Goal: Task Accomplishment & Management: Manage account settings

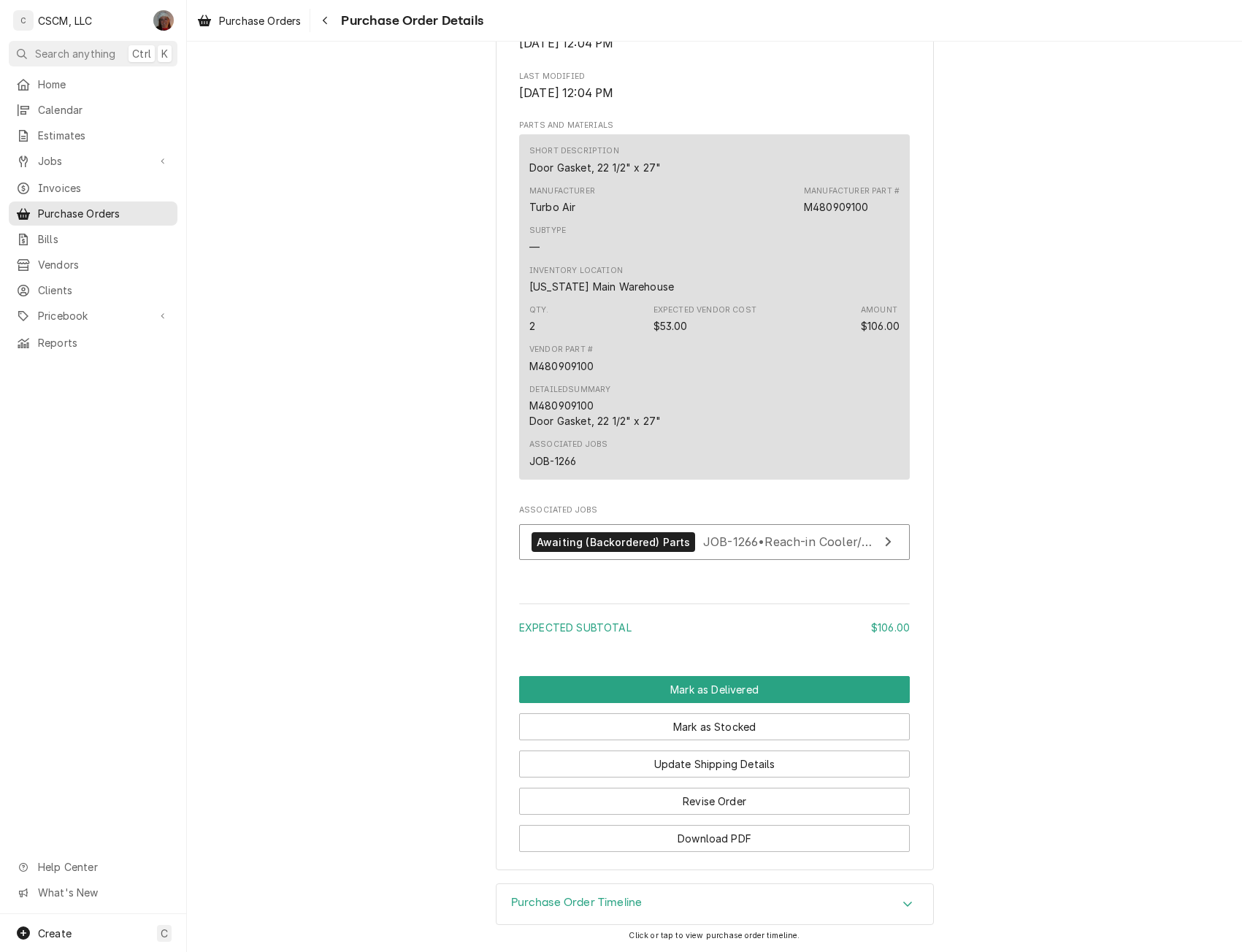
scroll to position [877, 0]
click at [703, 727] on button "Mark as Stocked" at bounding box center [714, 727] width 390 height 27
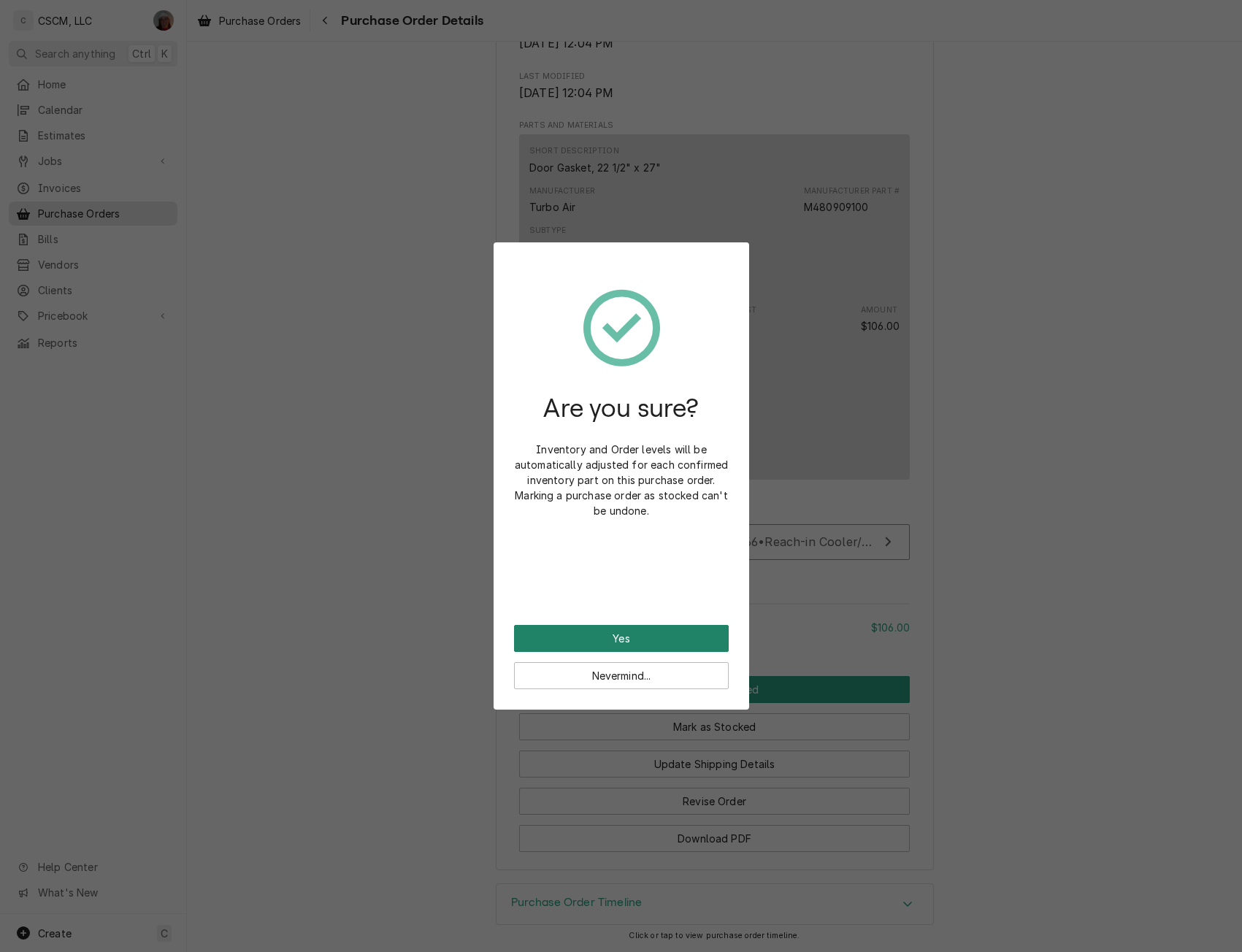
click at [611, 627] on button "Yes" at bounding box center [621, 639] width 215 height 27
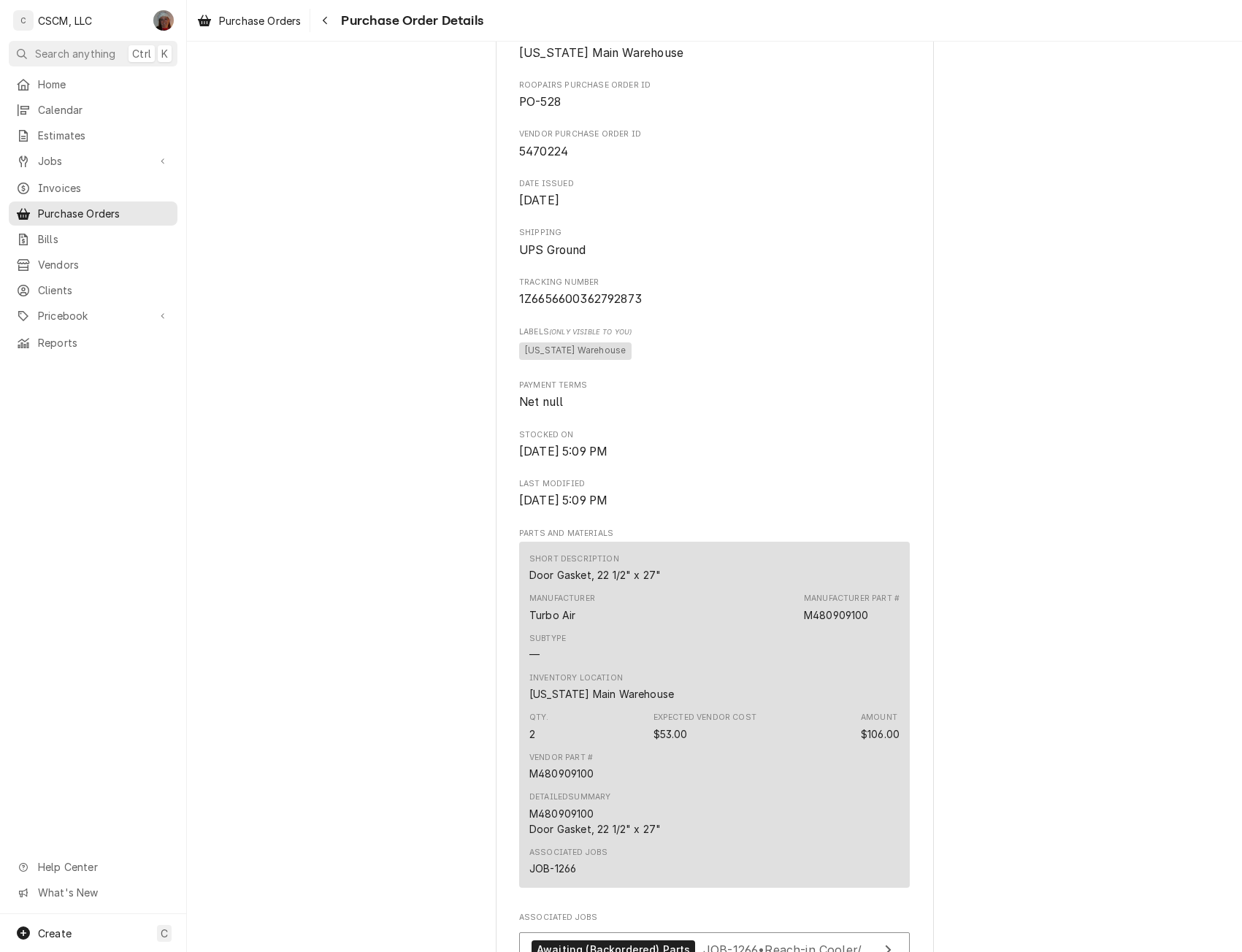
scroll to position [765, 0]
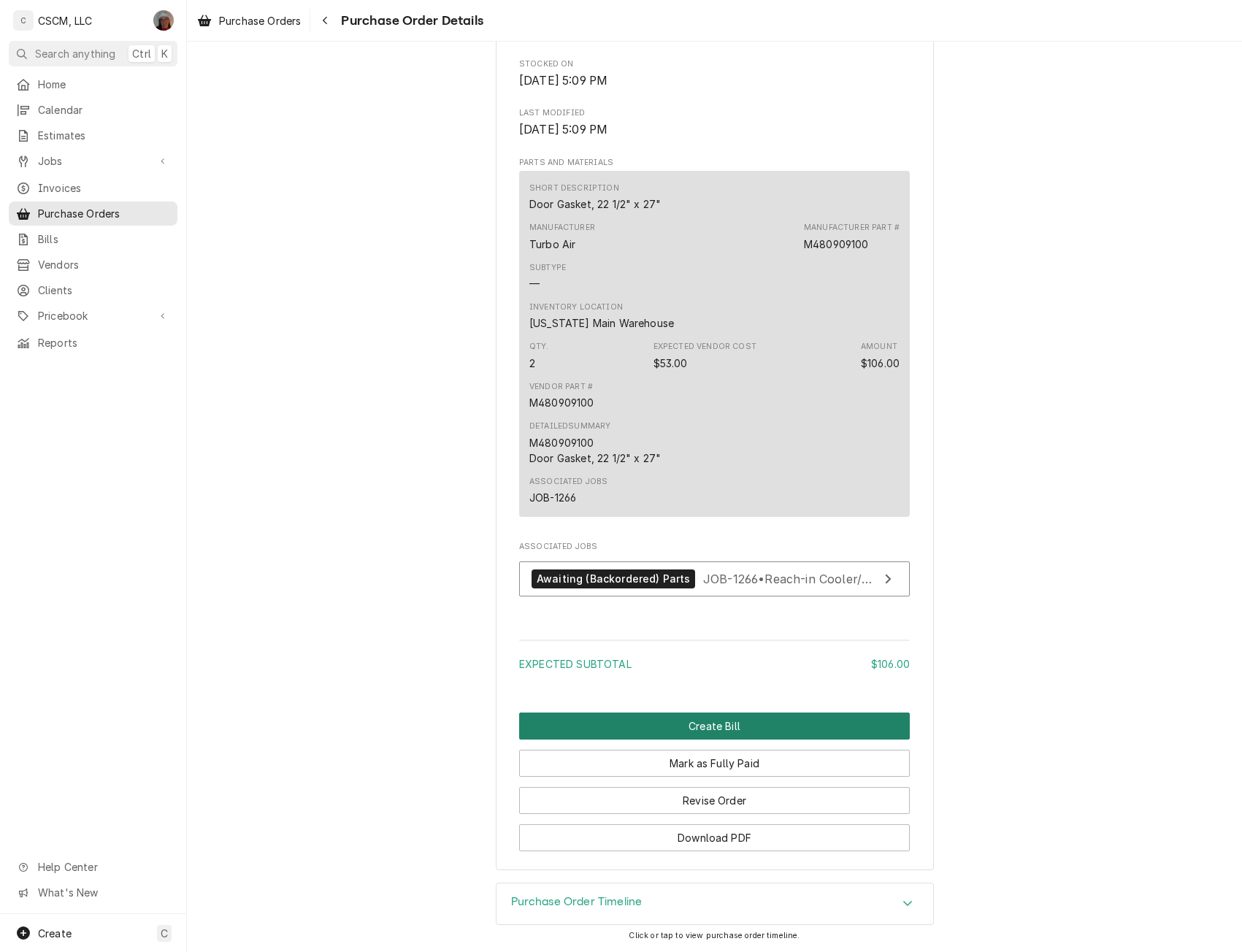
click at [676, 740] on button "Create Bill" at bounding box center [714, 726] width 390 height 27
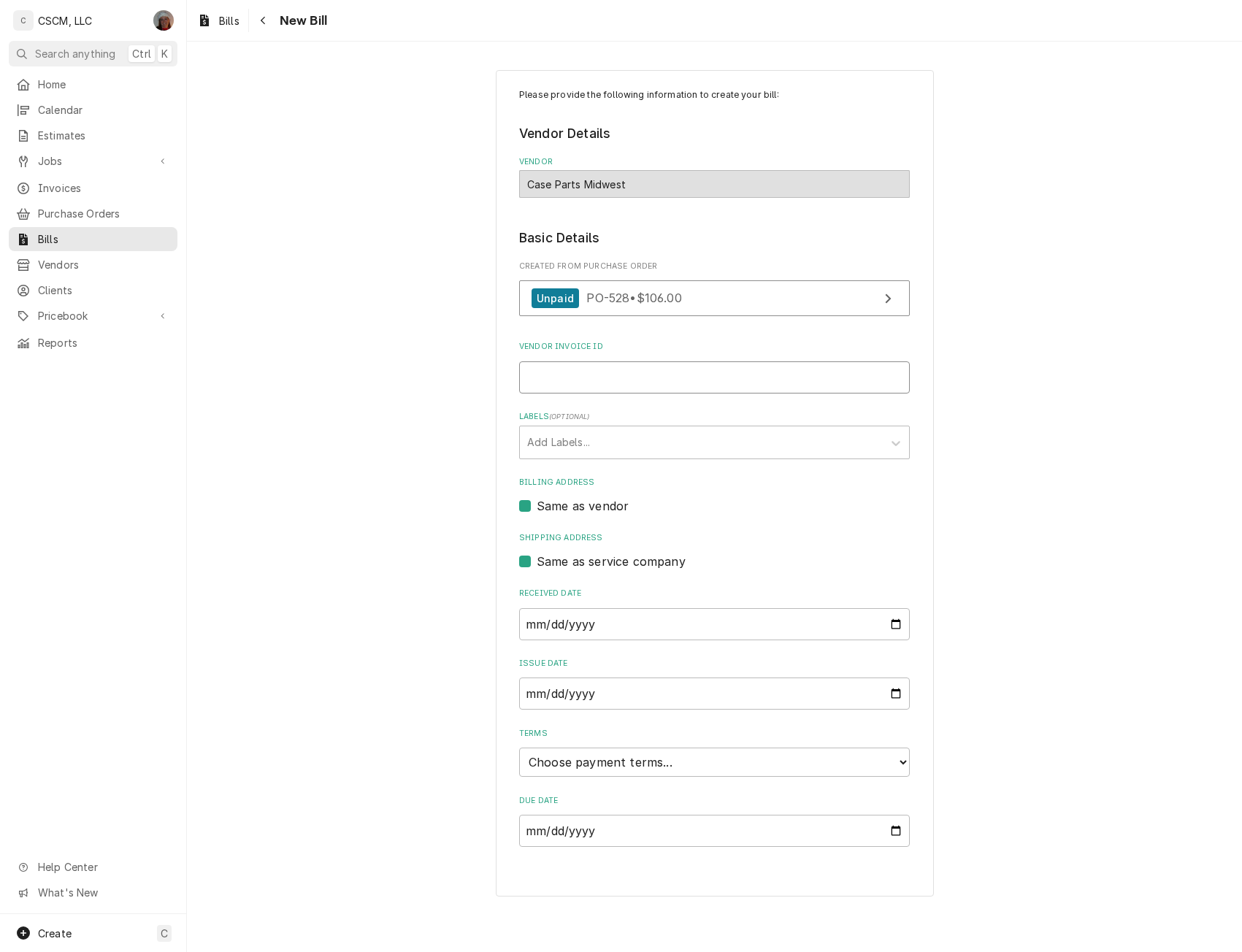
click at [555, 370] on input "Vendor Invoice ID" at bounding box center [714, 377] width 390 height 32
paste input "0003426534"
type input "0003426534"
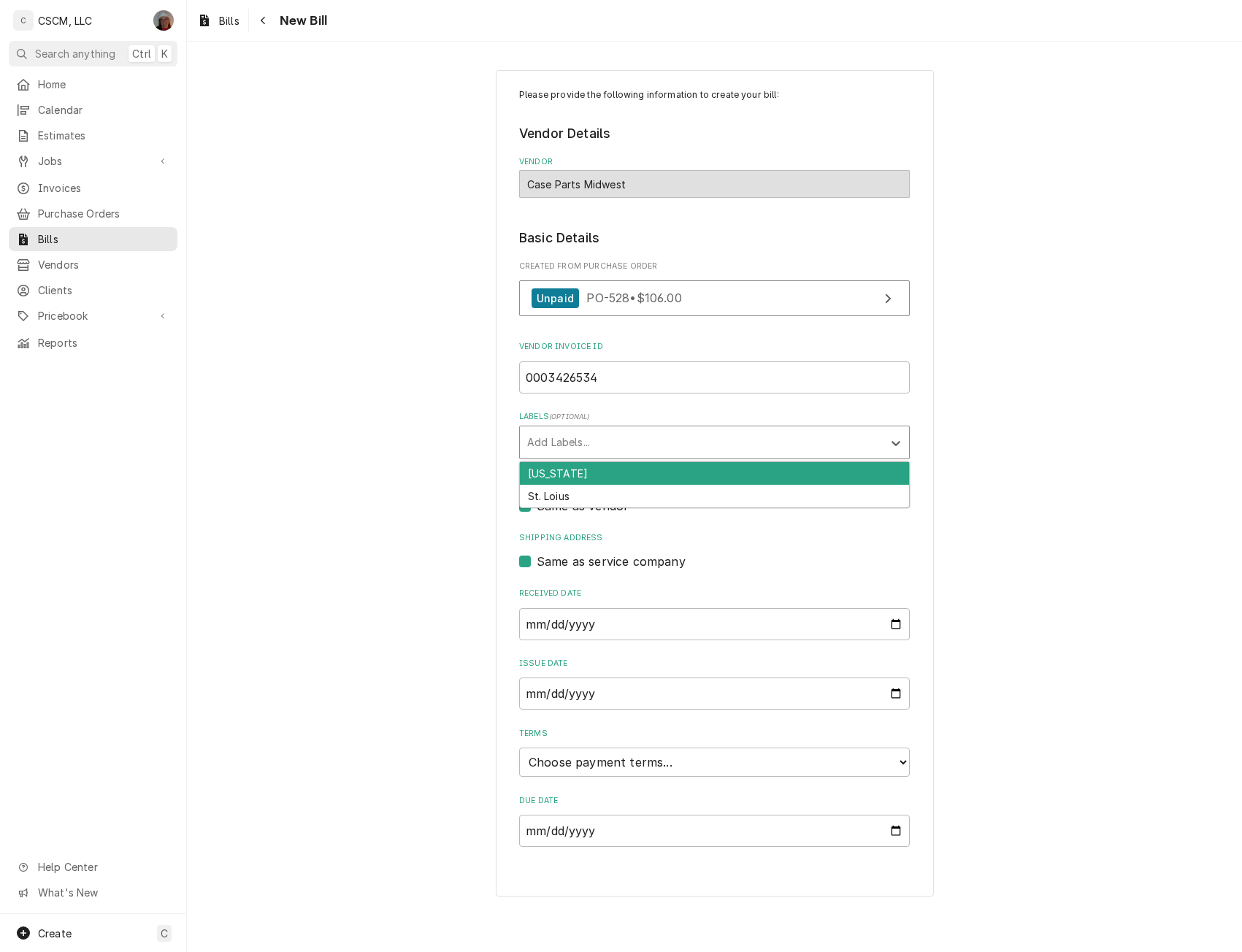
click at [619, 431] on div "Labels" at bounding box center [701, 442] width 349 height 26
click at [587, 470] on div "Colorado" at bounding box center [715, 474] width 389 height 22
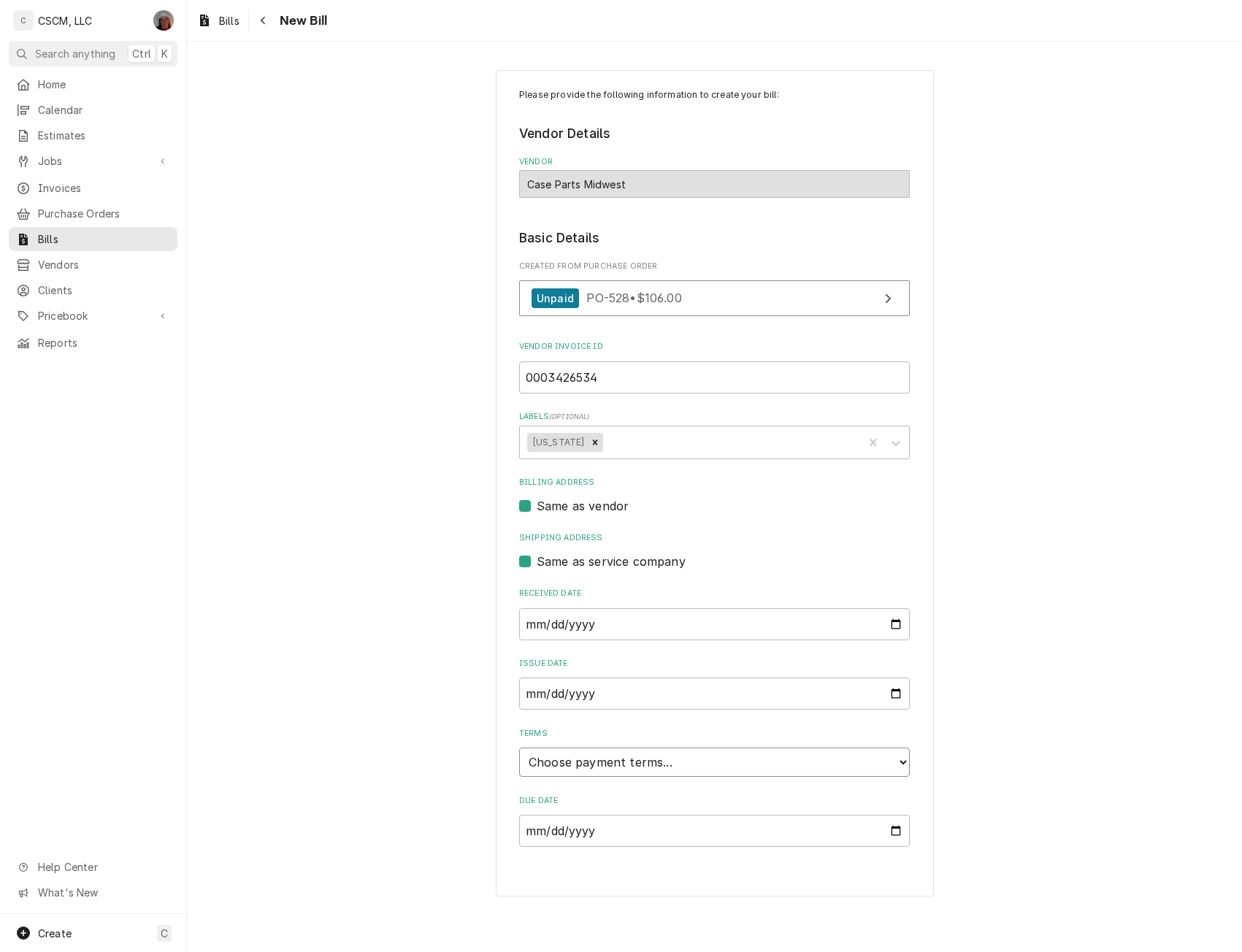
click at [898, 759] on select "Choose payment terms... Same Day Net 7 Net 14 Net 21 Net 30 Net 45 Net 60 Net 90" at bounding box center [714, 762] width 390 height 29
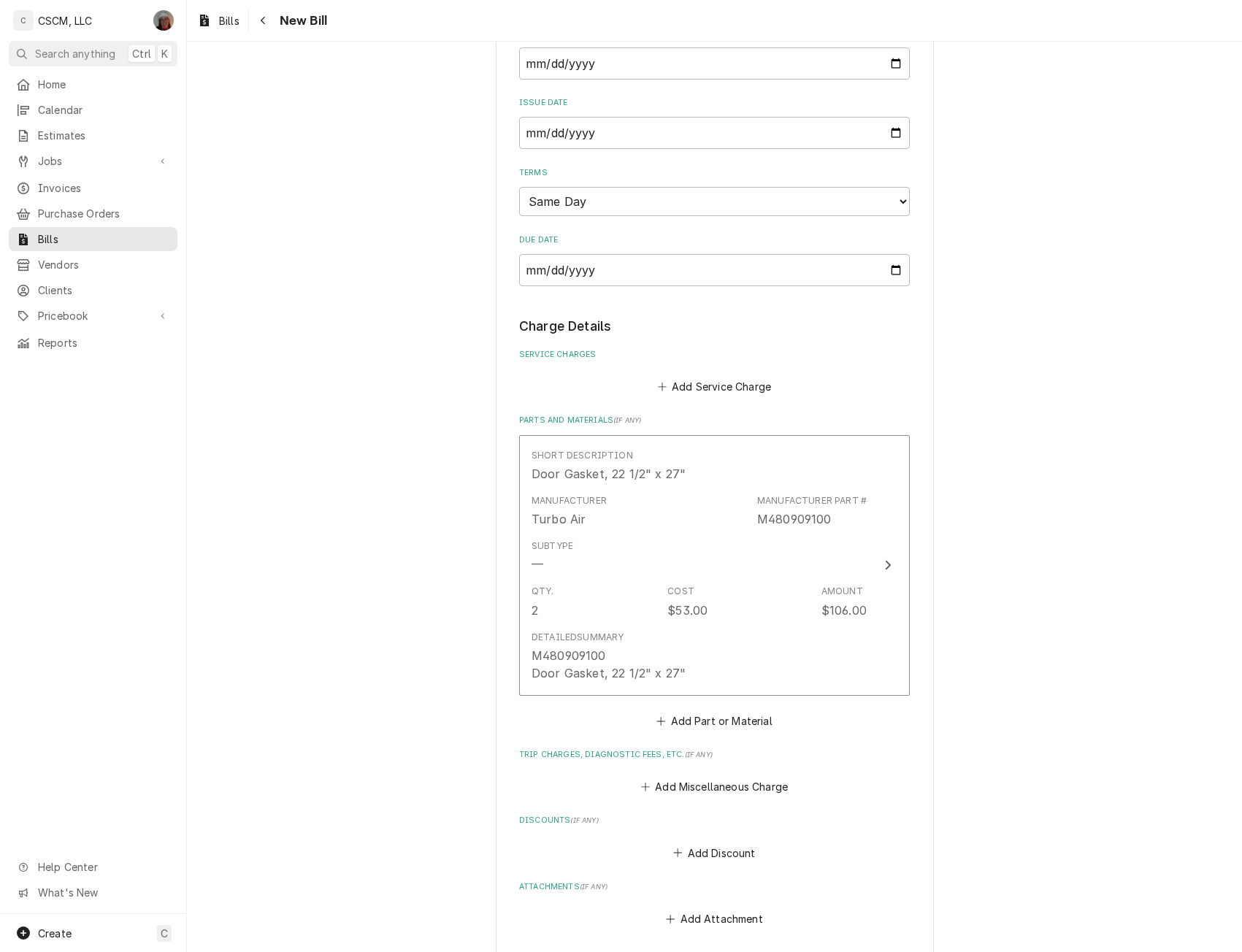
scroll to position [633, 0]
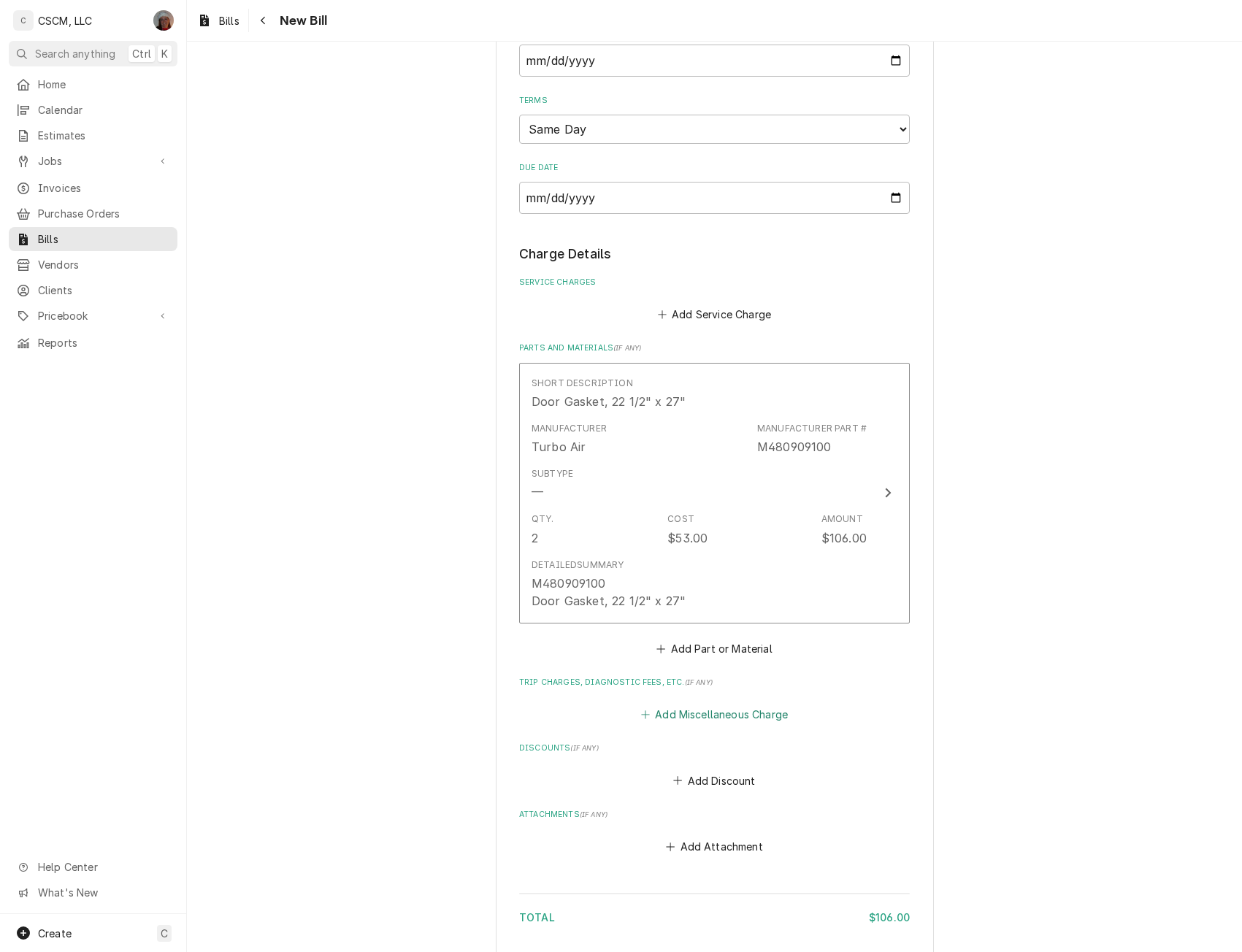
click at [687, 717] on button "Add Miscellaneous Charge" at bounding box center [713, 715] width 151 height 21
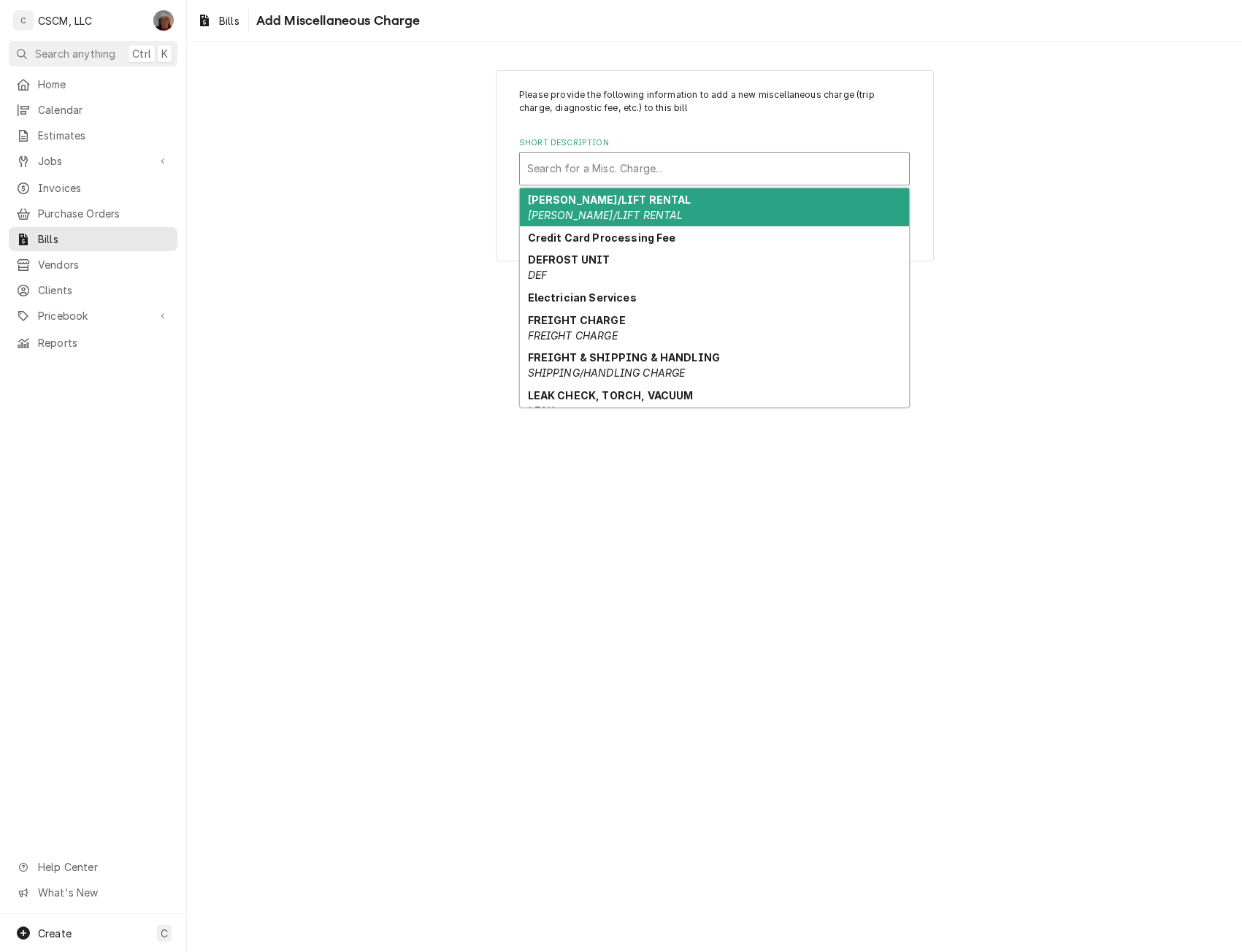
click at [611, 167] on div "Short Description" at bounding box center [714, 168] width 374 height 26
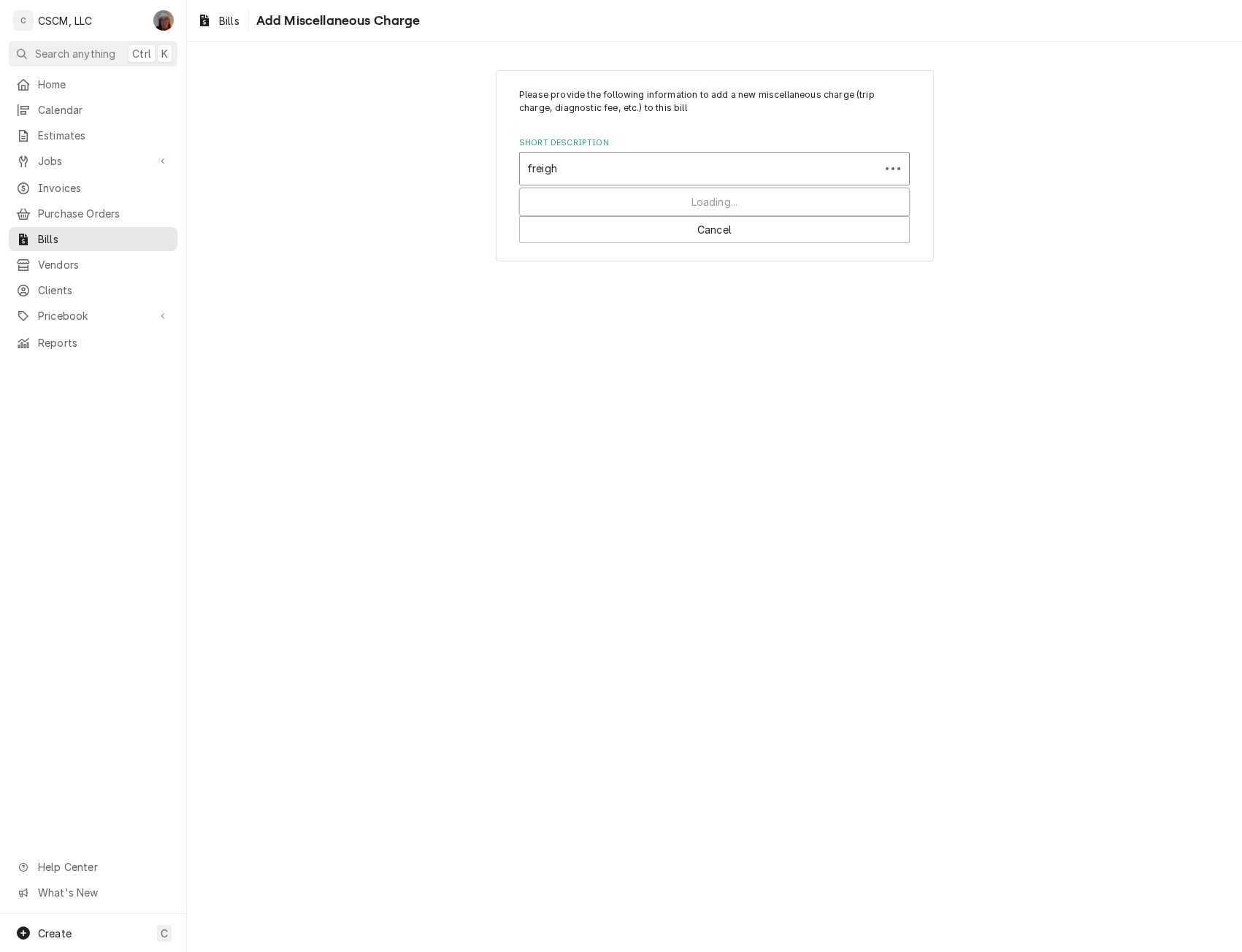
type input "freight"
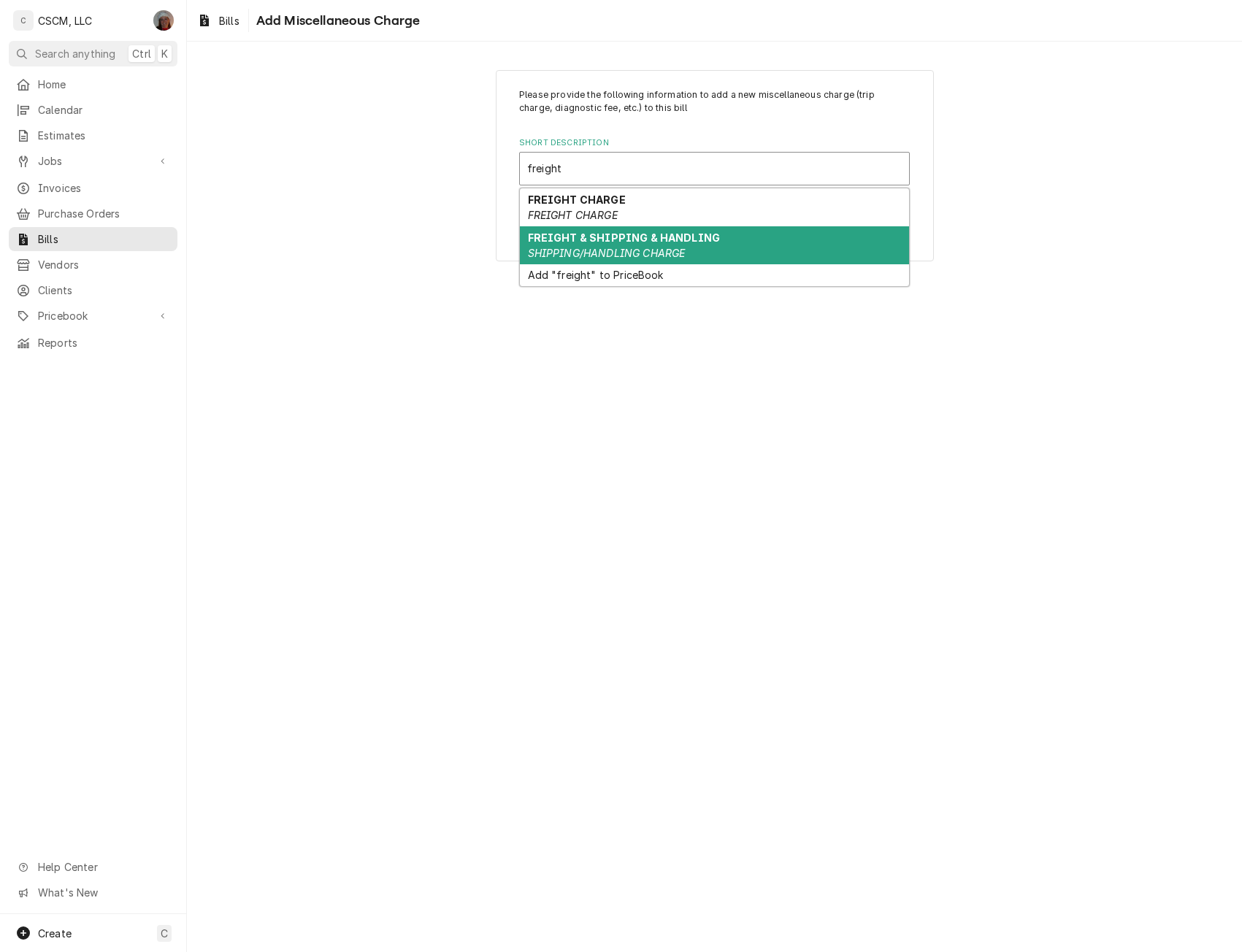
click at [615, 239] on strong "FREIGHT & SHIPPING & HANDLING" at bounding box center [624, 237] width 193 height 12
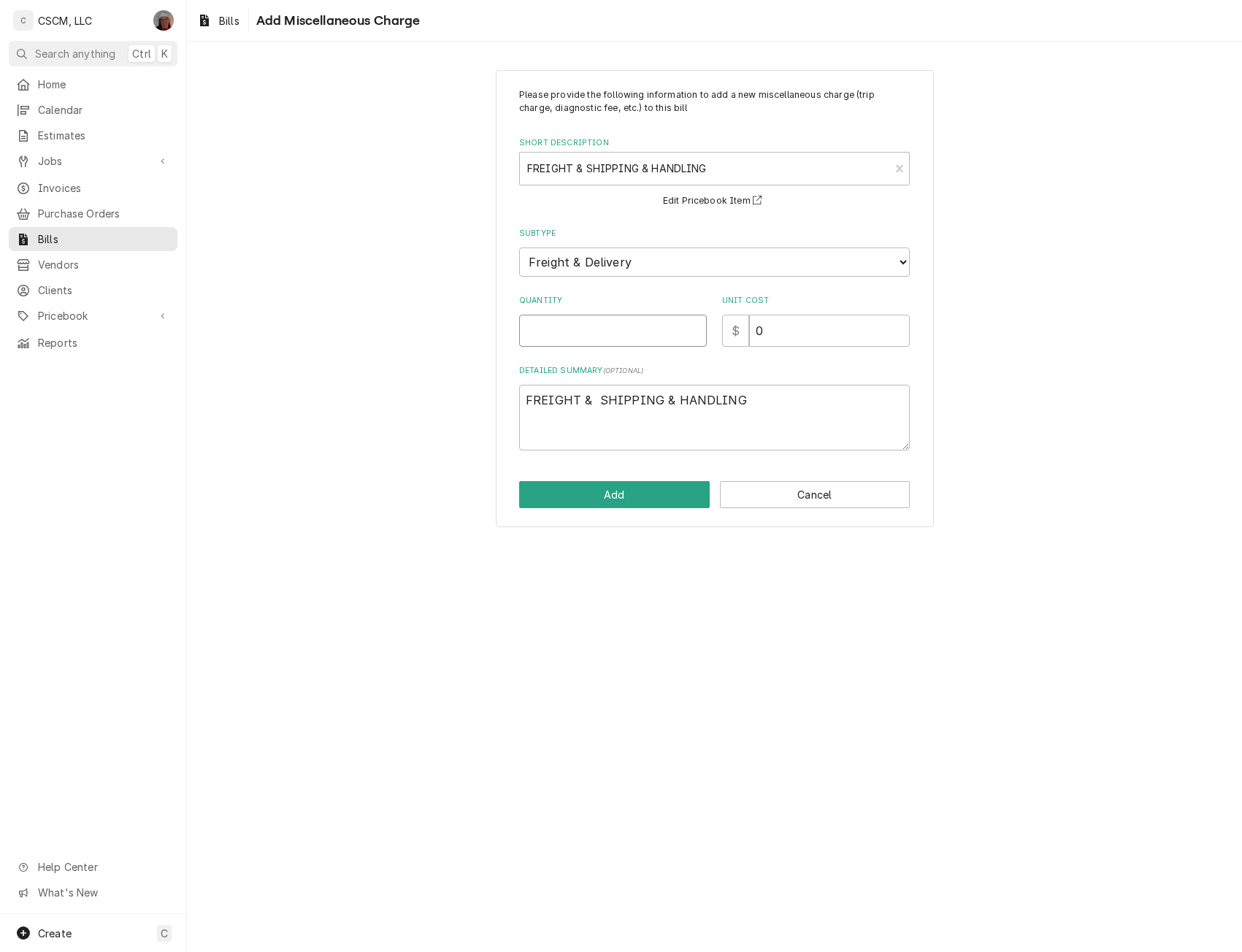
click at [563, 346] on input "Quantity" at bounding box center [613, 331] width 188 height 32
type textarea "x"
type input "1"
type textarea "x"
type input "1"
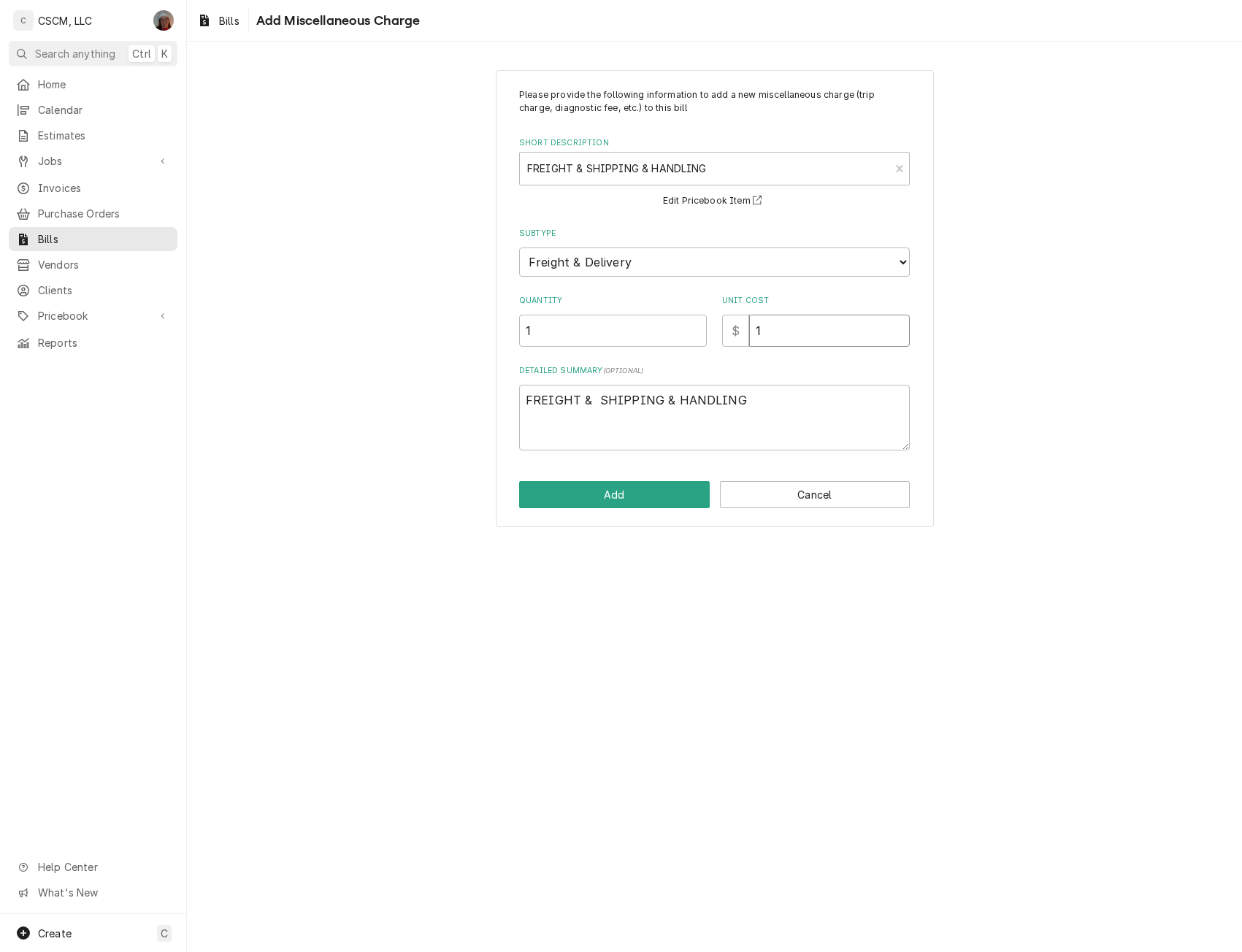
type textarea "x"
type input "19"
type textarea "x"
type input "19.5"
type textarea "x"
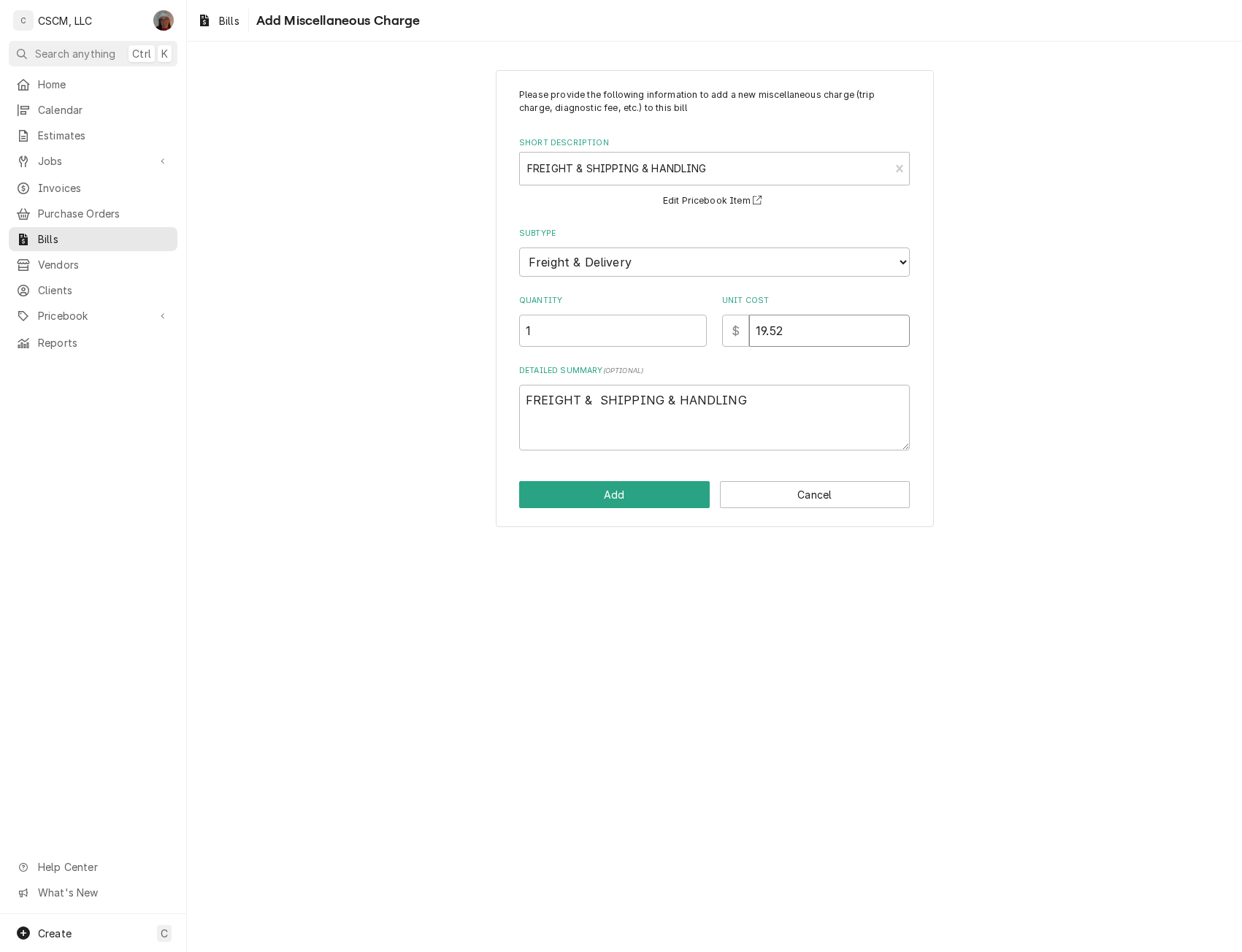
type input "19.52"
click at [601, 490] on button "Add" at bounding box center [615, 494] width 191 height 27
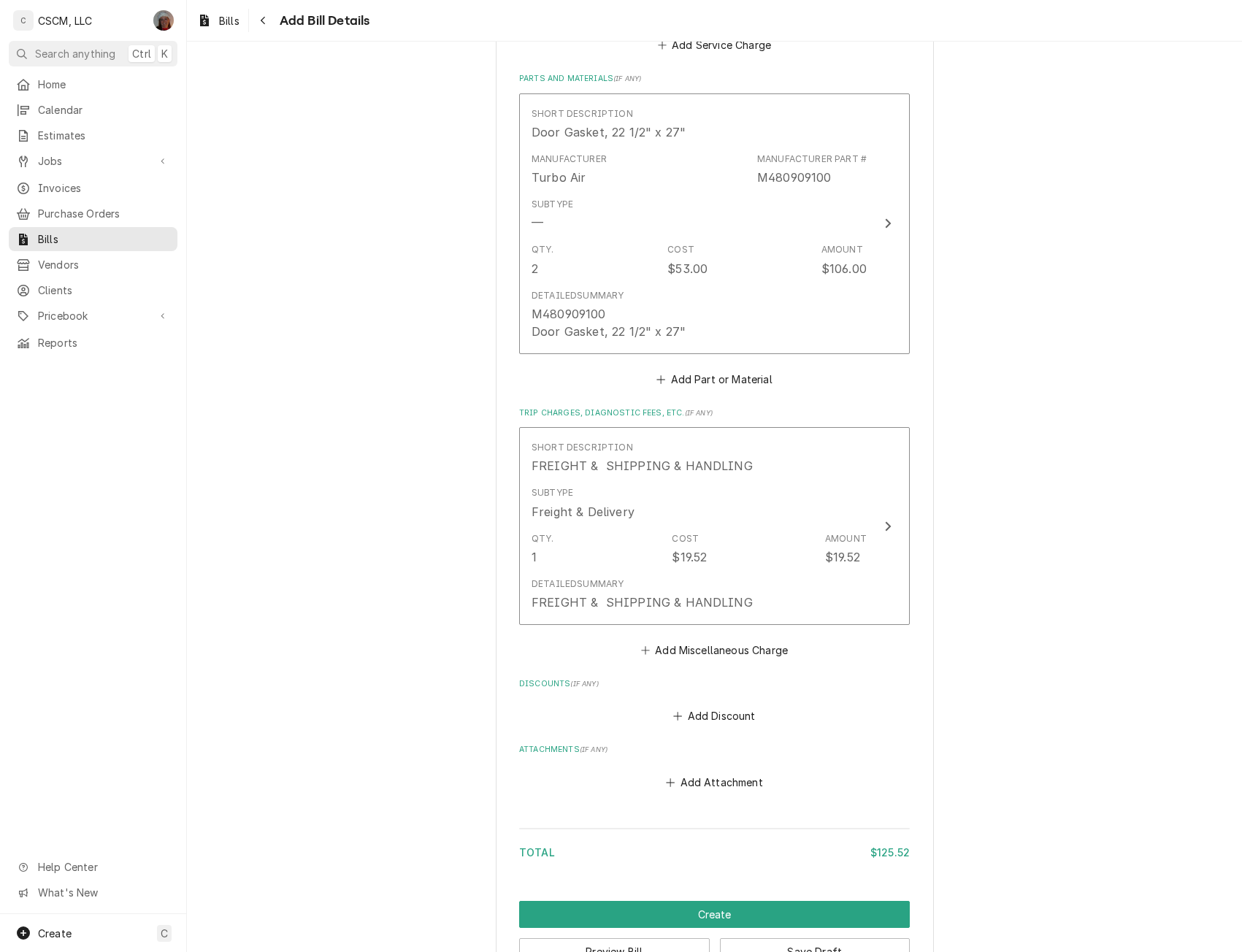
scroll to position [947, 0]
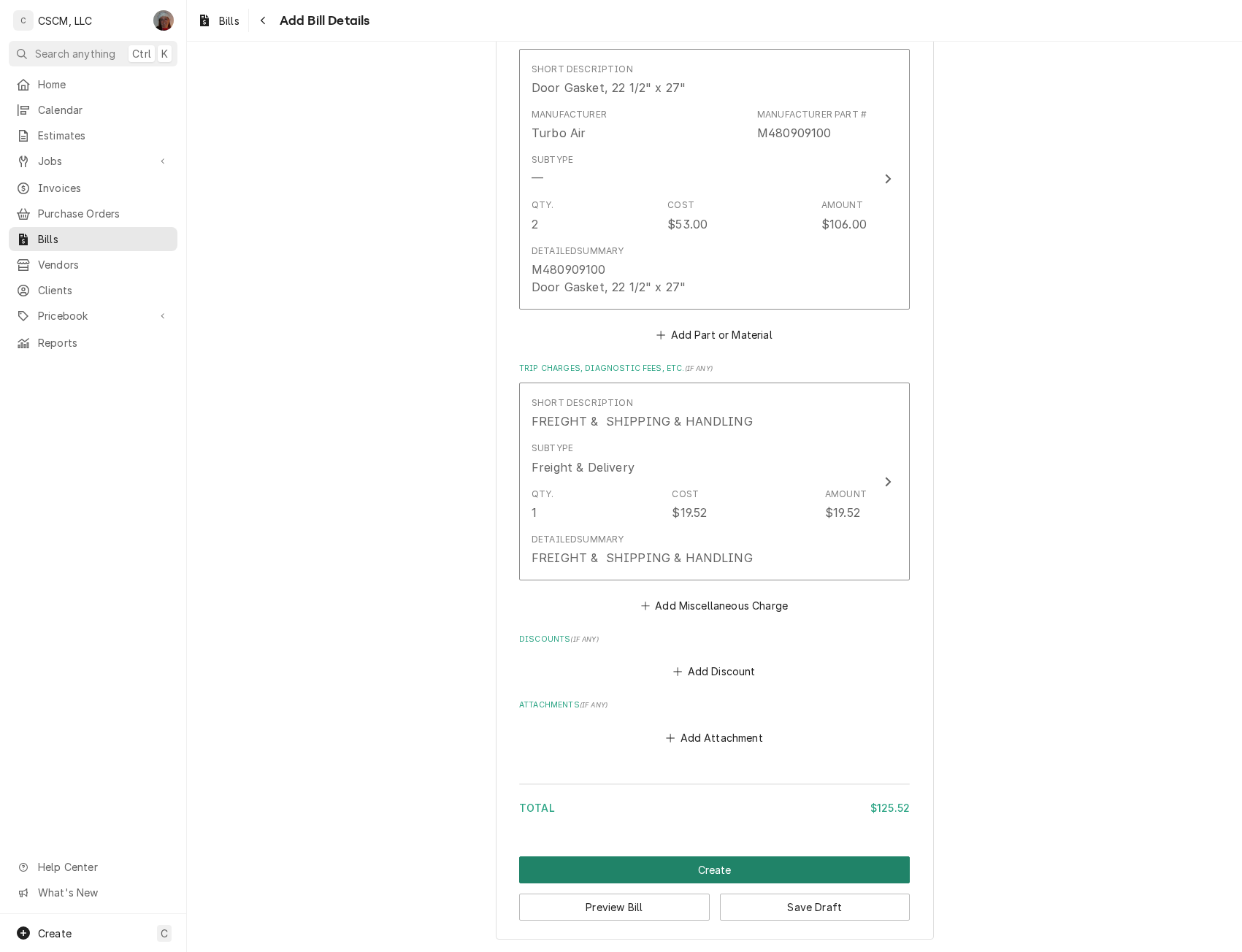
click at [732, 874] on button "Create" at bounding box center [714, 870] width 390 height 27
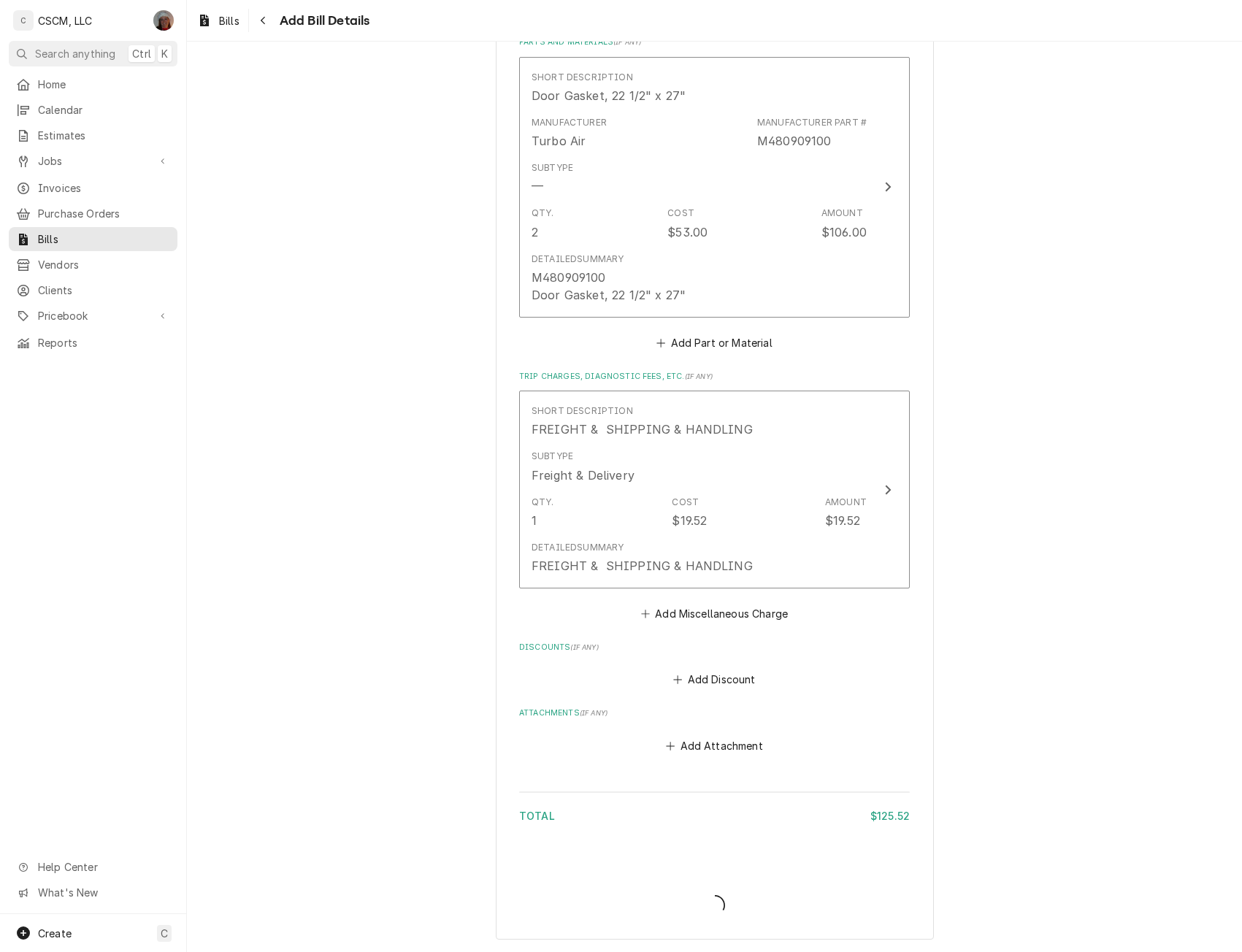
scroll to position [939, 0]
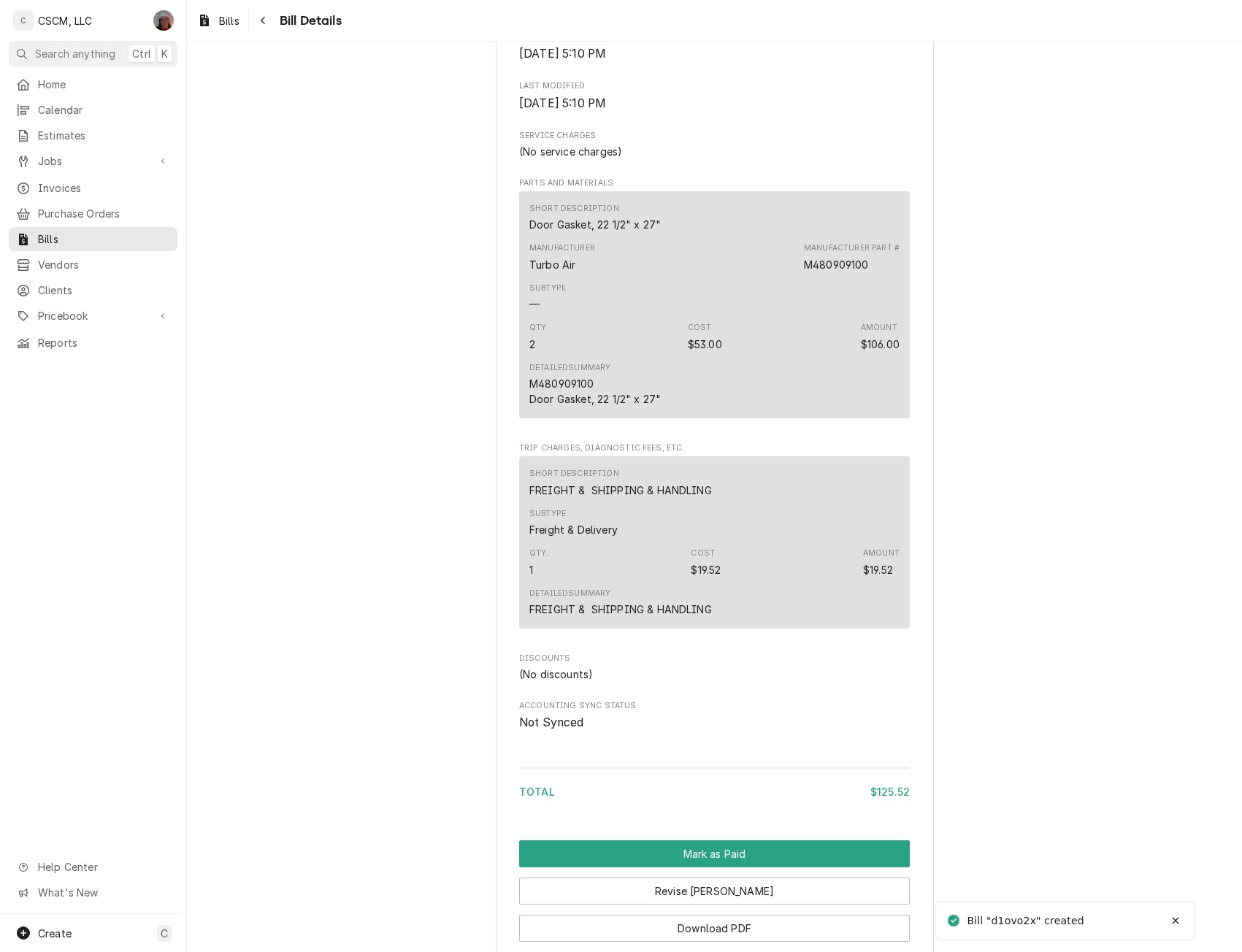
scroll to position [690, 0]
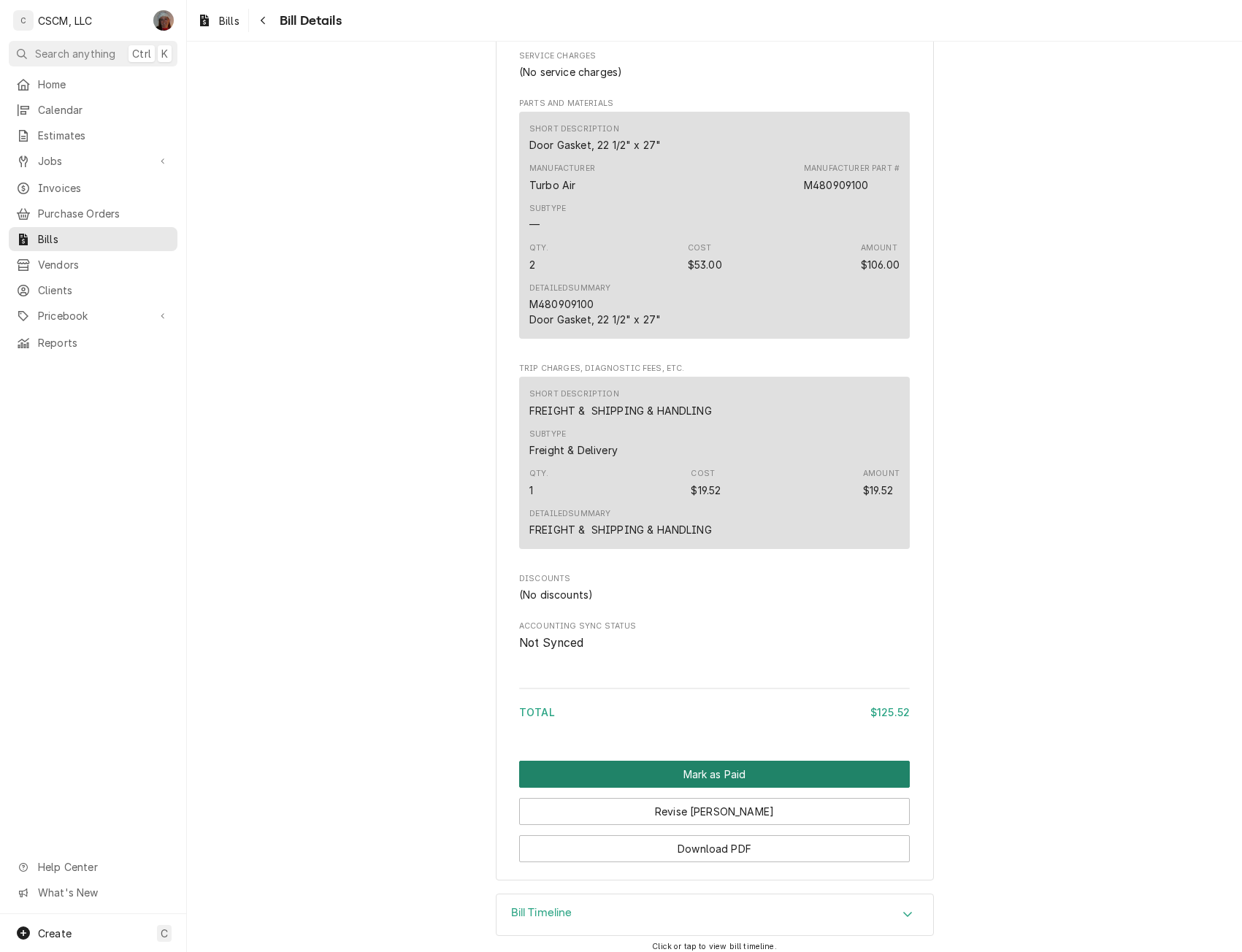
click at [739, 788] on button "Mark as Paid" at bounding box center [714, 774] width 390 height 27
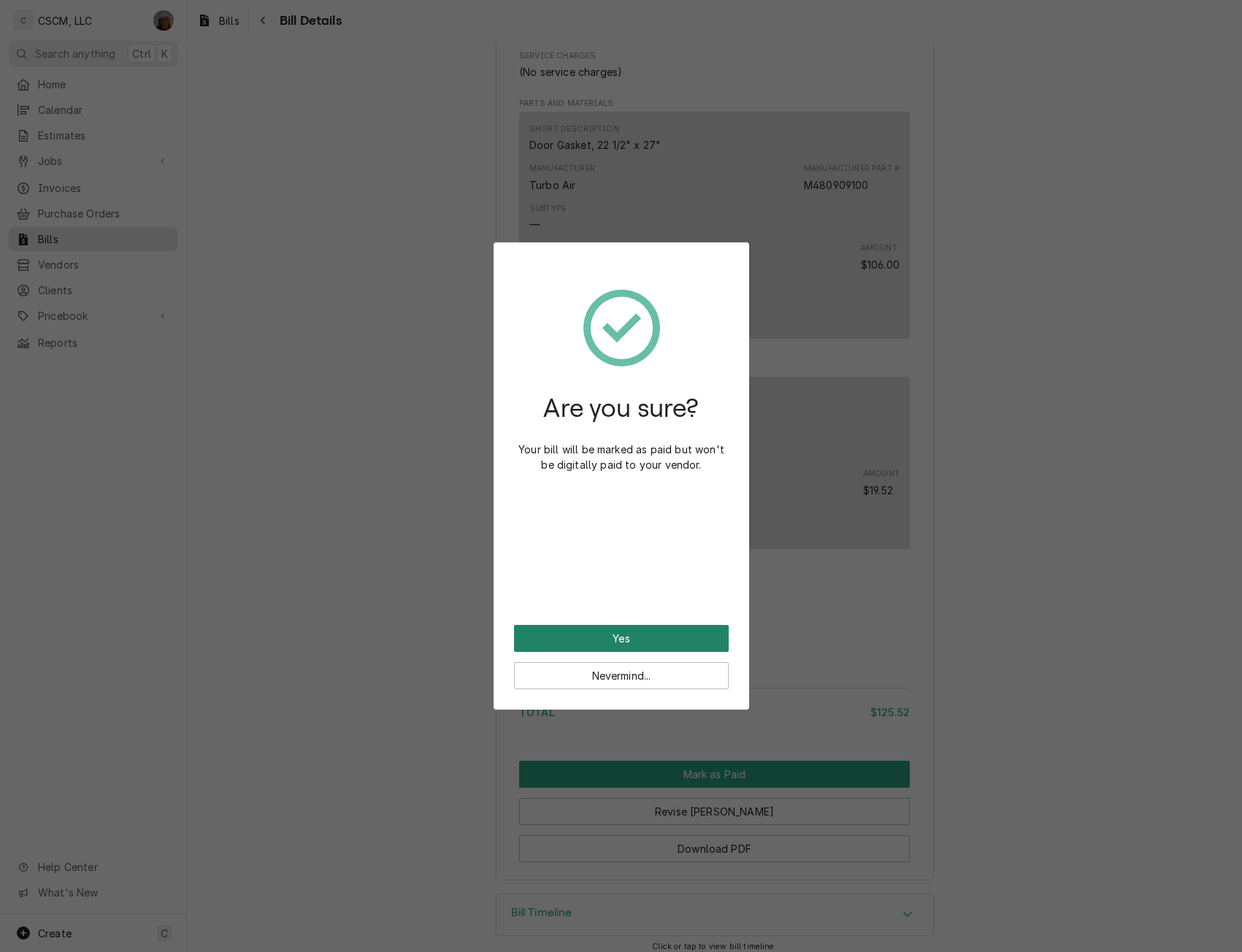
click at [598, 636] on button "Yes" at bounding box center [621, 639] width 215 height 27
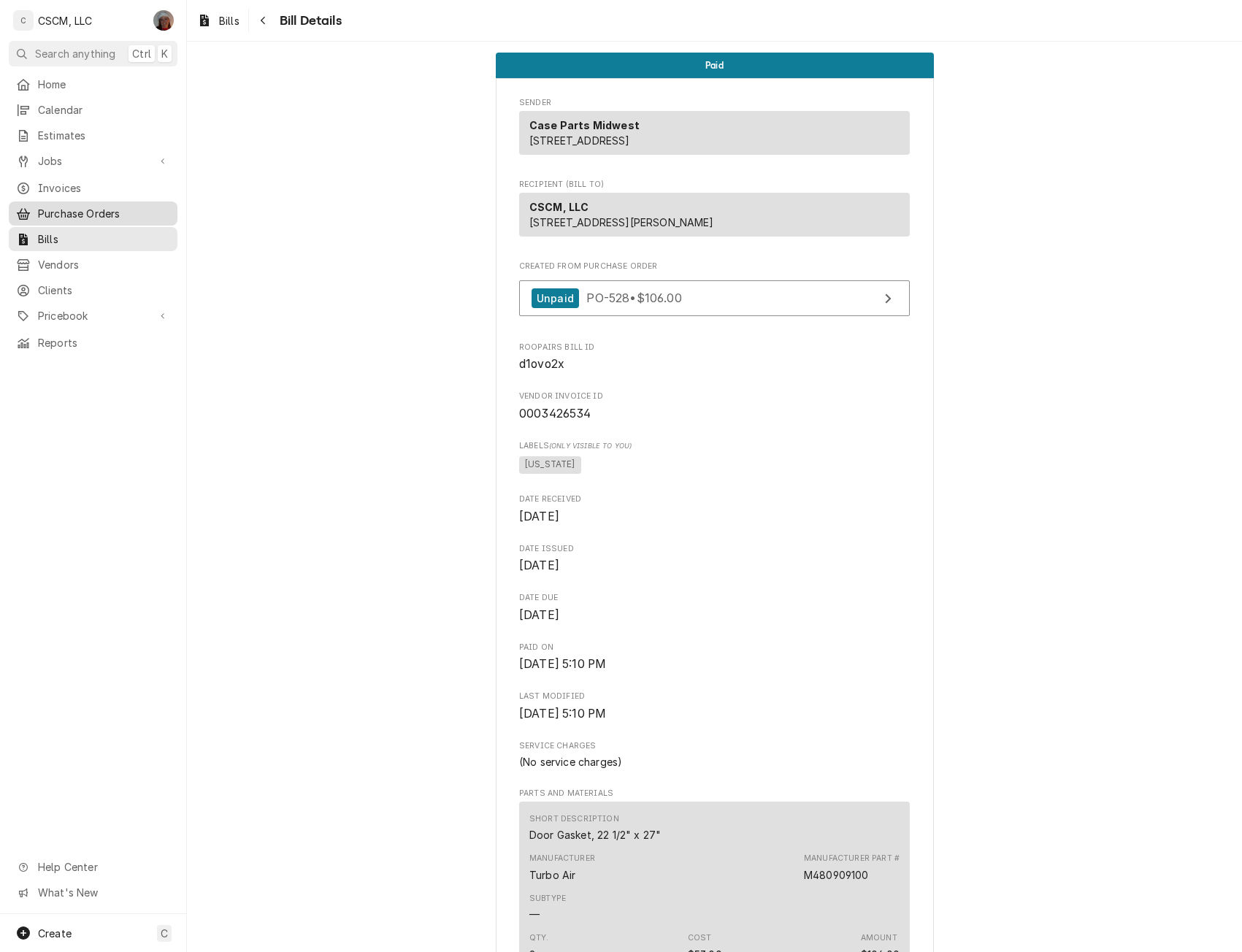
click at [117, 210] on span "Purchase Orders" at bounding box center [103, 213] width 132 height 15
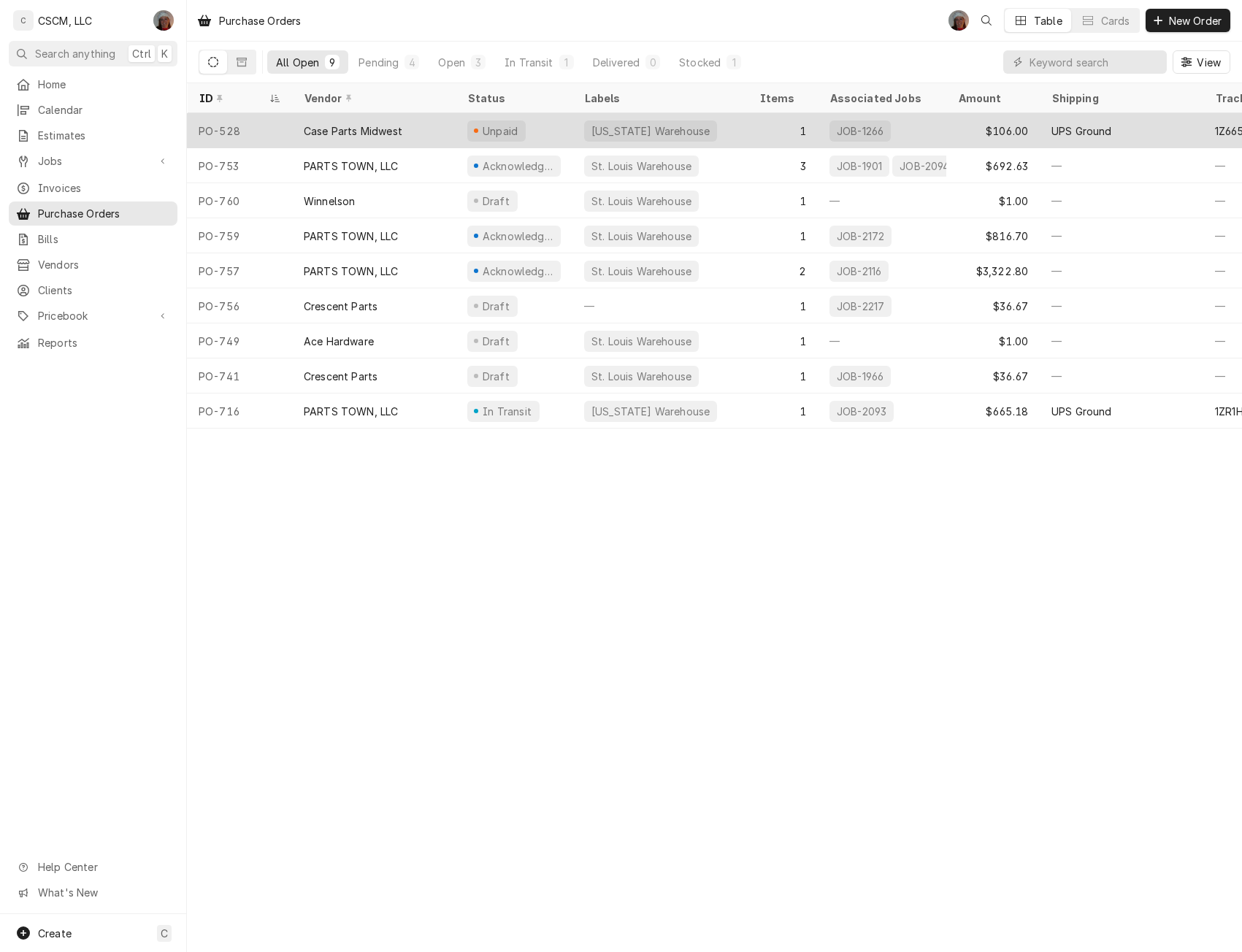
click at [338, 133] on div "Case Parts Midwest" at bounding box center [353, 131] width 99 height 15
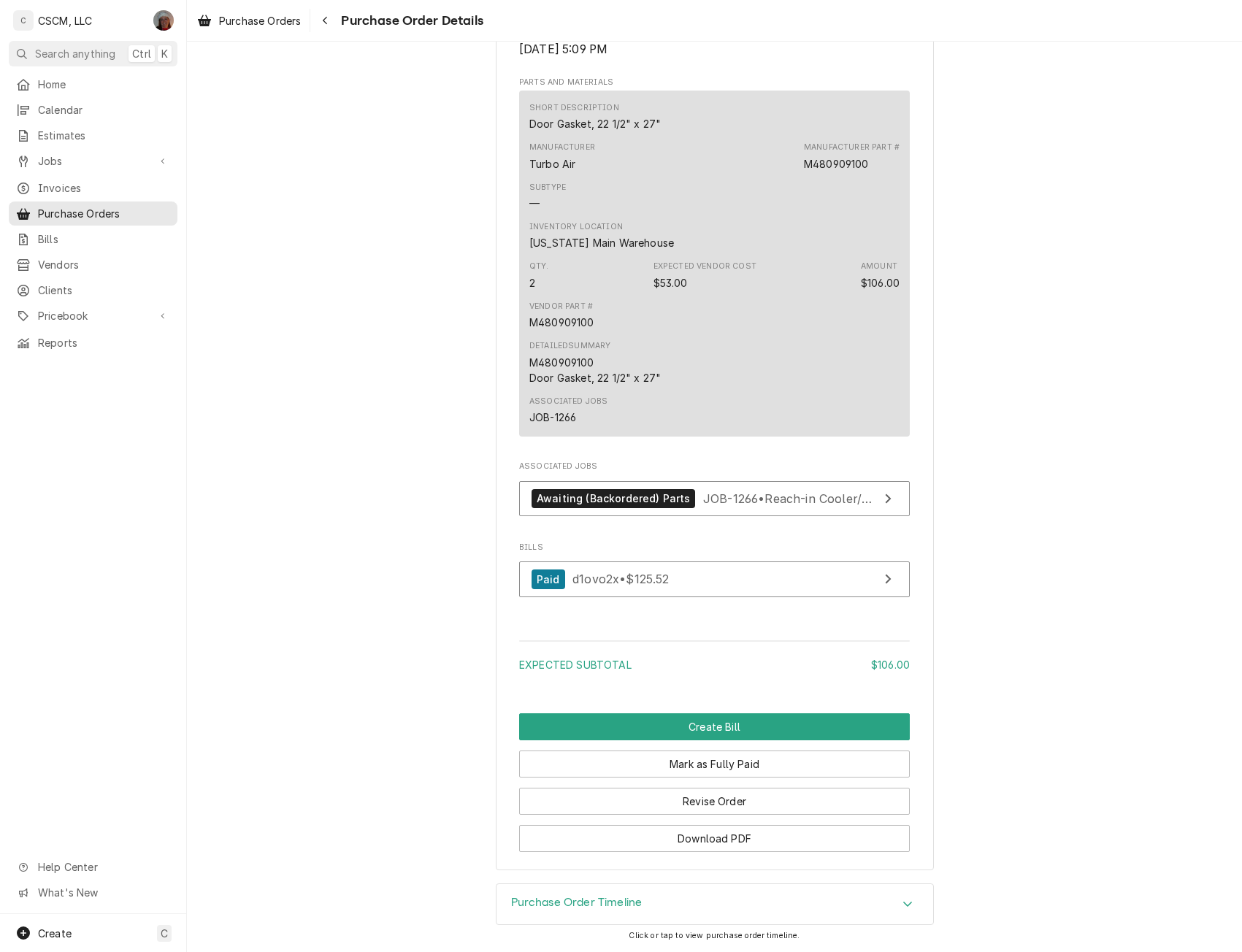
scroll to position [871, 0]
click at [720, 768] on button "Mark as Fully Paid" at bounding box center [714, 764] width 390 height 27
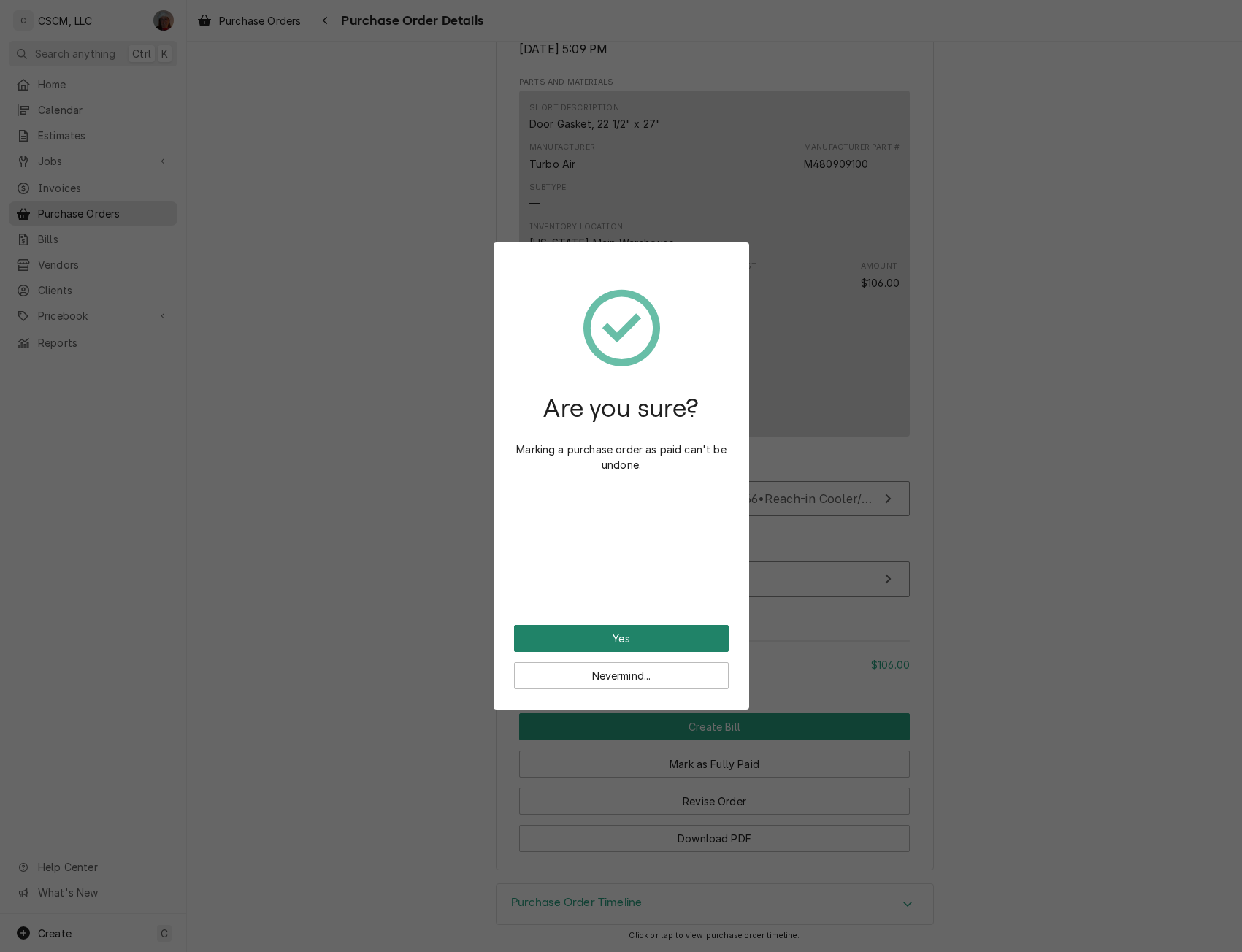
click at [627, 627] on button "Yes" at bounding box center [621, 639] width 215 height 27
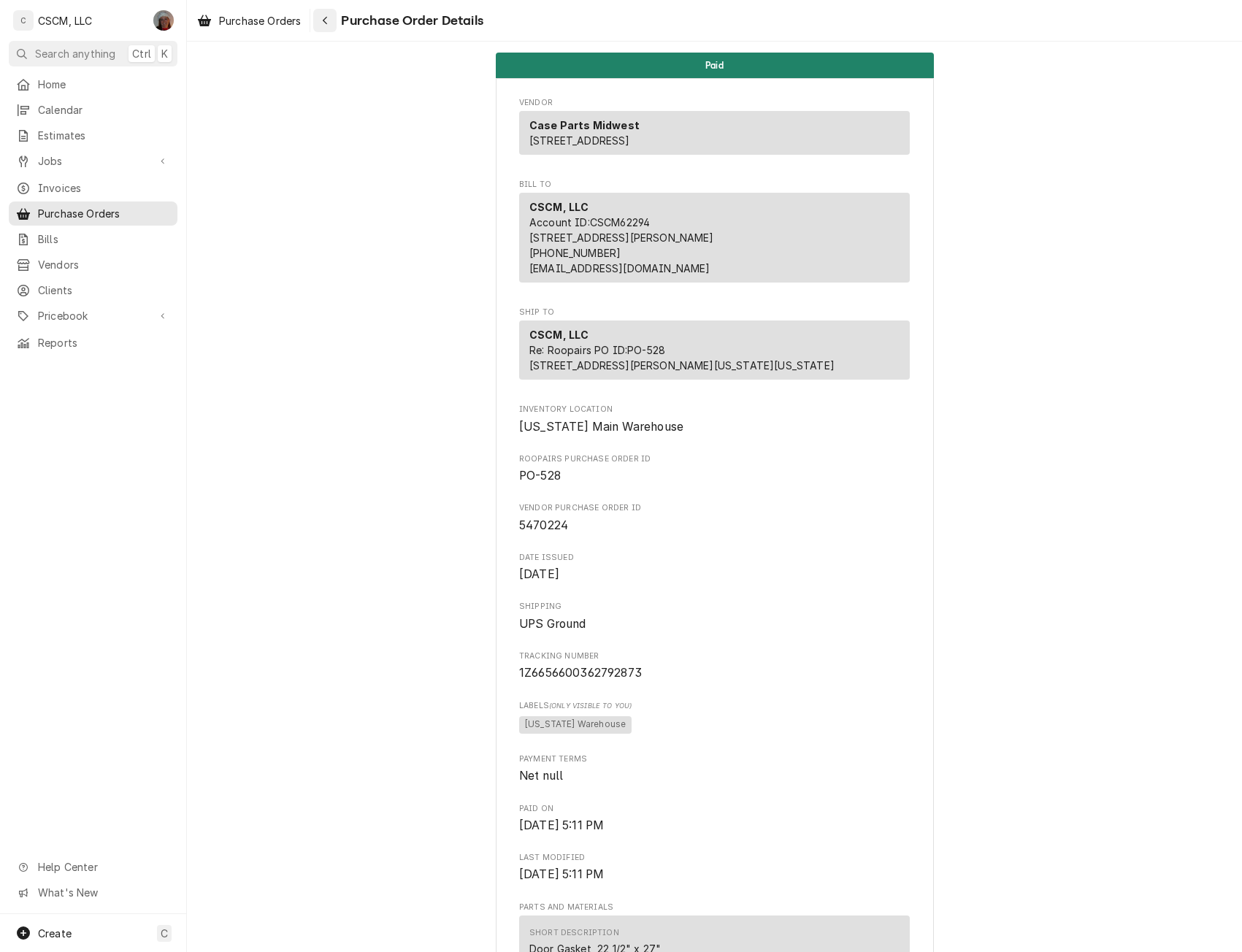
click at [326, 15] on icon "Navigate back" at bounding box center [325, 20] width 6 height 10
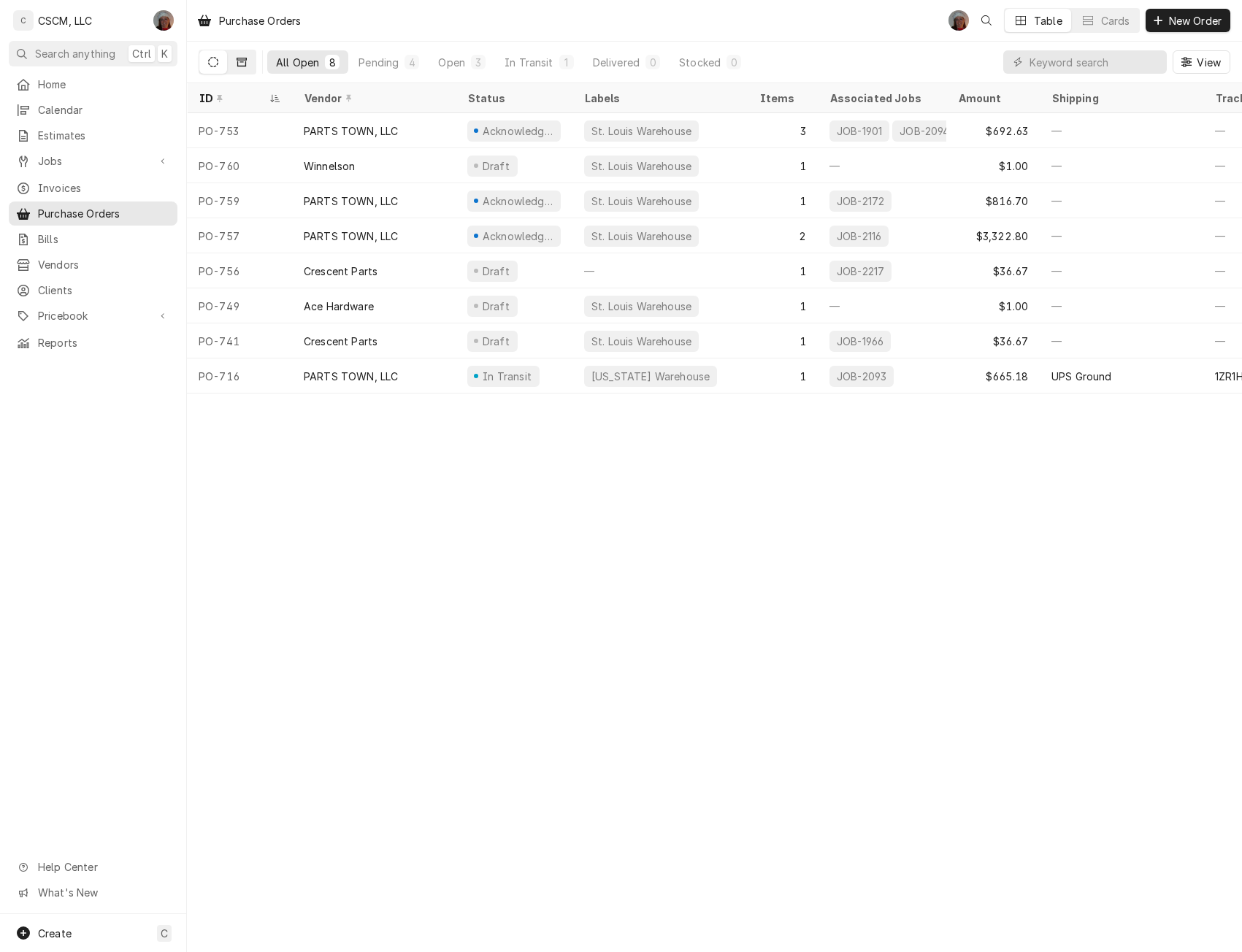
click at [244, 56] on button "Dynamic Content Wrapper" at bounding box center [241, 62] width 28 height 23
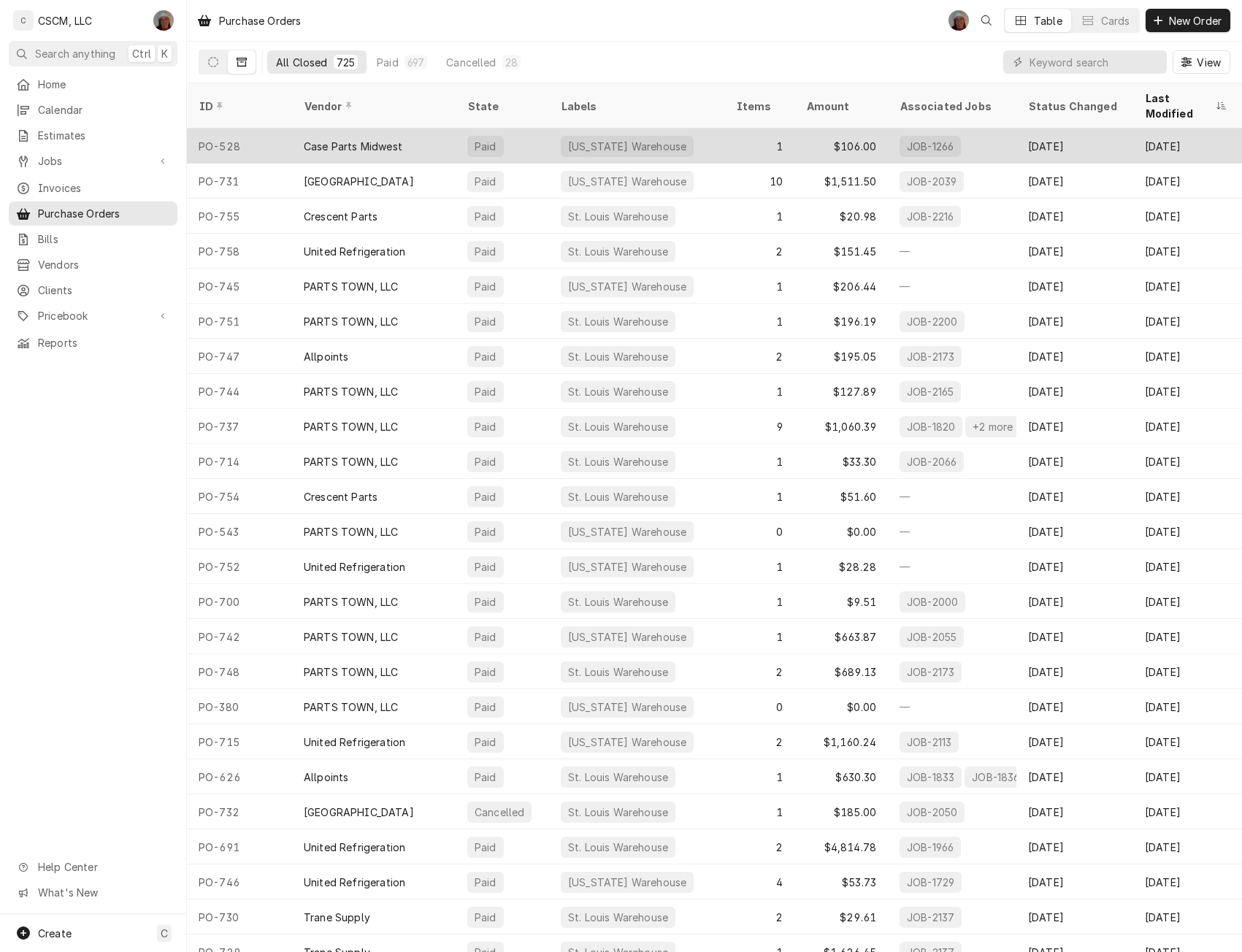
click at [353, 128] on div "Case Parts Midwest" at bounding box center [373, 146] width 163 height 35
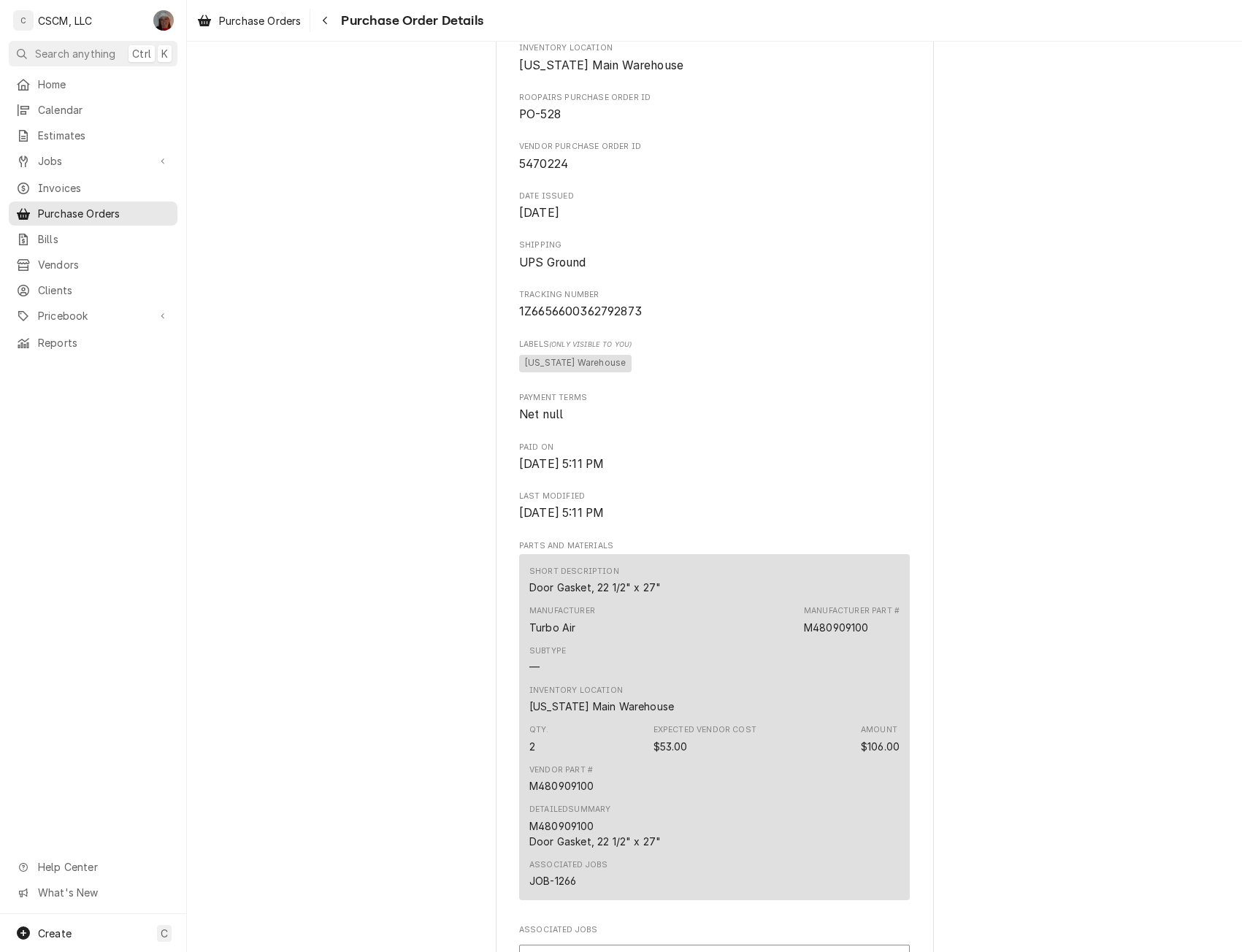
scroll to position [533, 0]
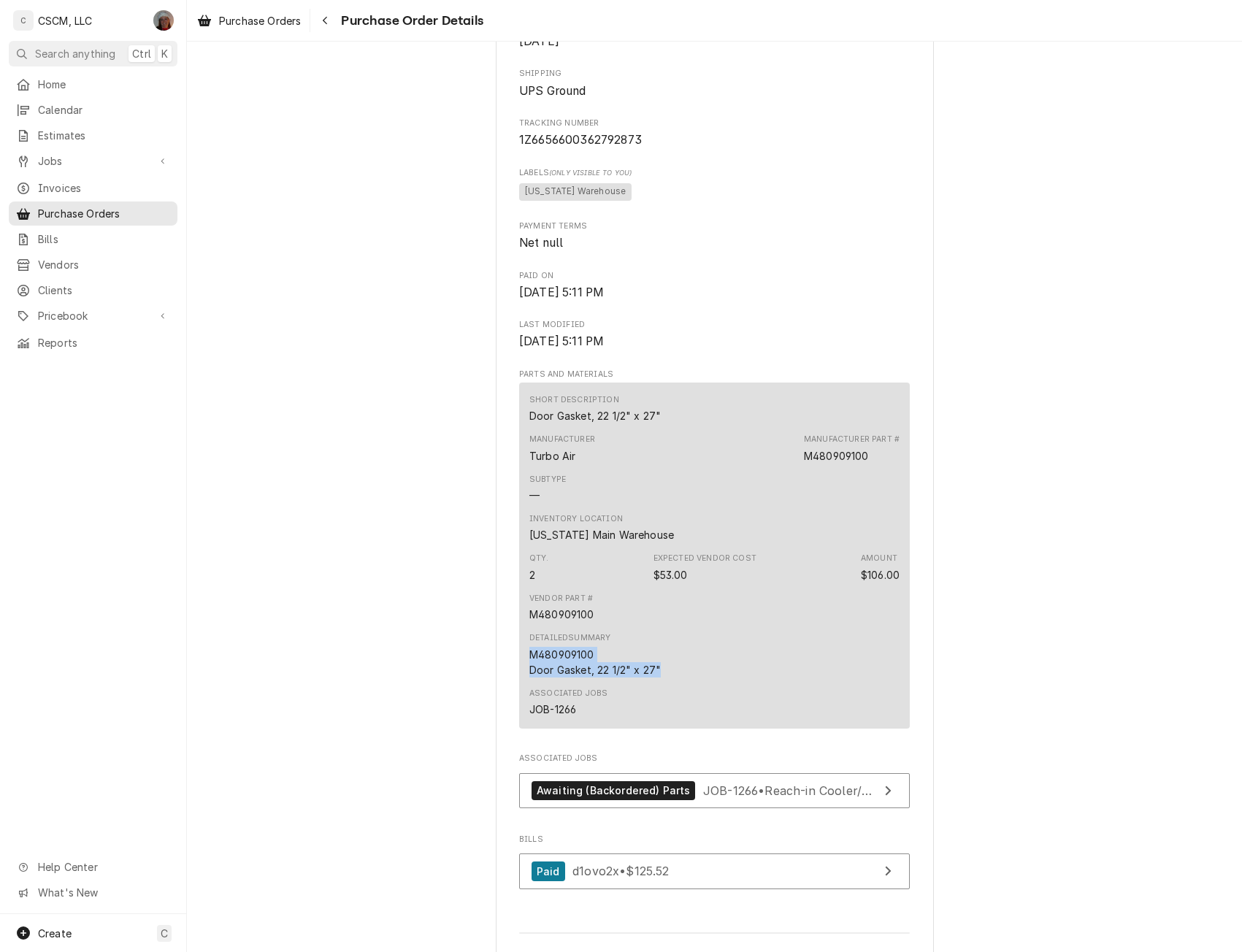
drag, startPoint x: 519, startPoint y: 695, endPoint x: 667, endPoint y: 717, distance: 149.6
click at [667, 717] on div "Short Description Door Gasket, 22 1/2" x 27" Manufacturer Turbo Air Manufacture…" at bounding box center [714, 555] width 390 height 346
copy div "M480909100 Door Gasket, 22 1/2" x 27""
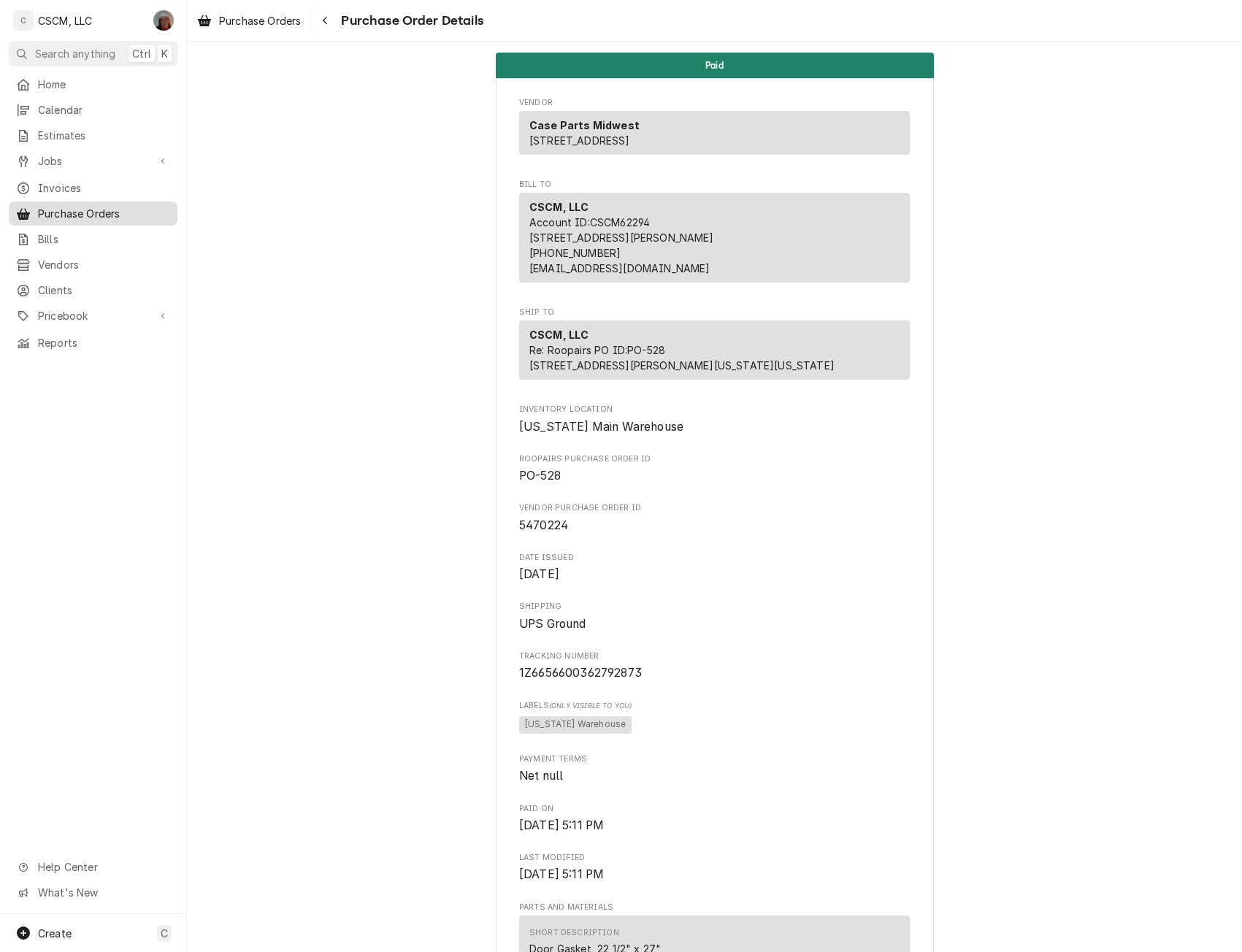
click at [103, 207] on span "Purchase Orders" at bounding box center [103, 213] width 132 height 15
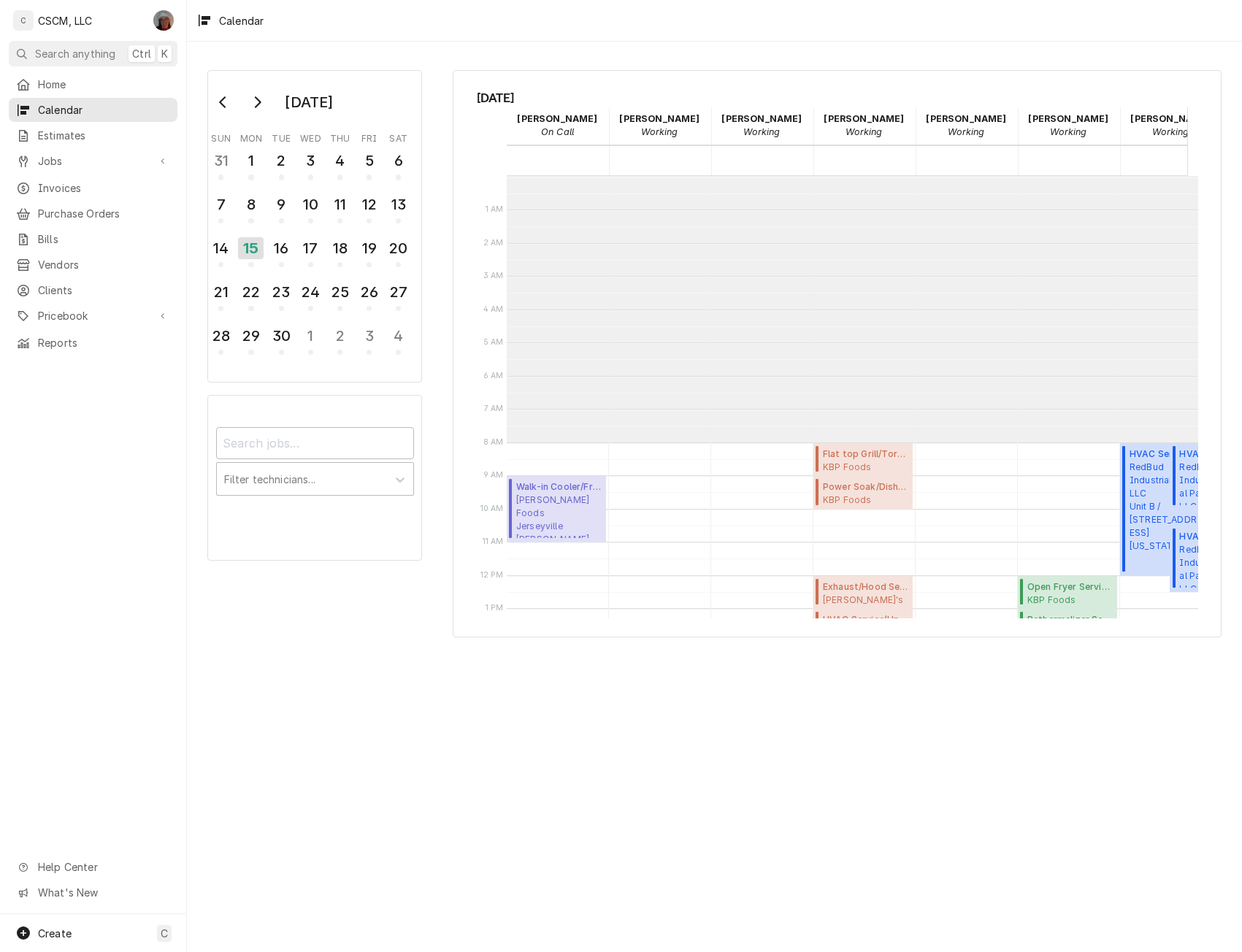
scroll to position [267, 0]
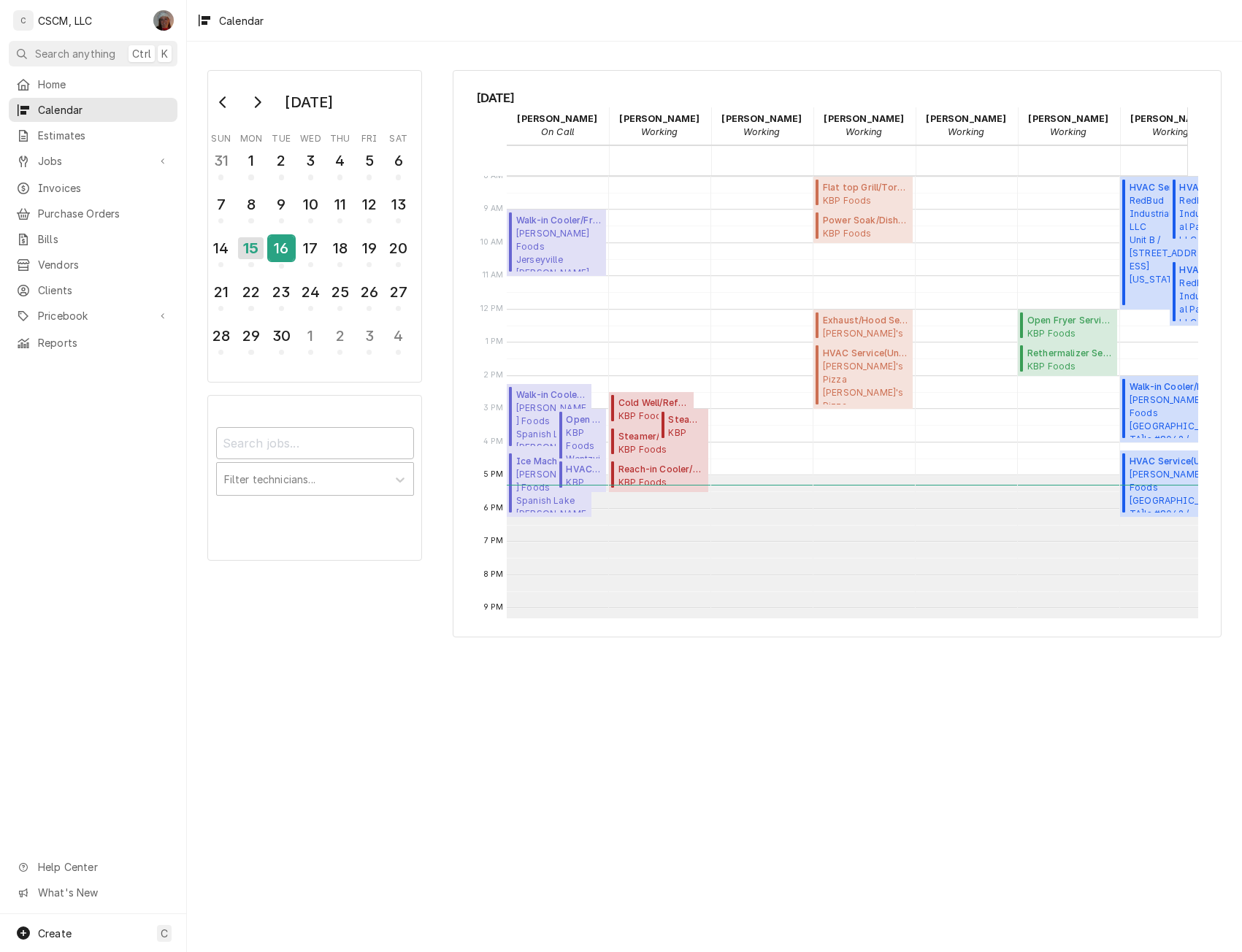
click at [282, 256] on div "16" at bounding box center [281, 248] width 26 height 25
